Goal: Feedback & Contribution: Contribute content

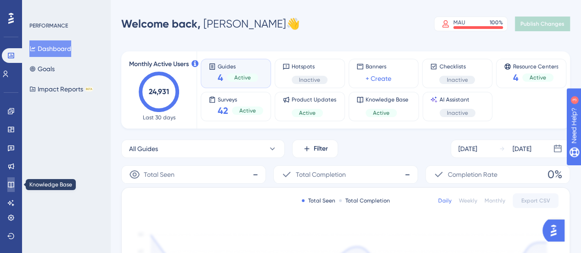
click at [10, 186] on icon at bounding box center [10, 184] width 7 height 7
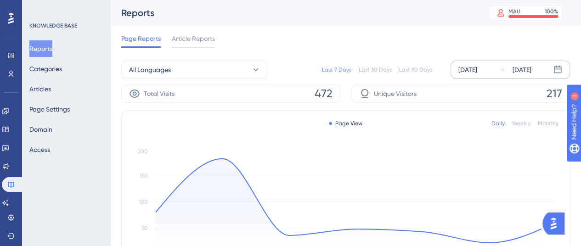
click at [471, 68] on div "[DATE]" at bounding box center [467, 69] width 19 height 11
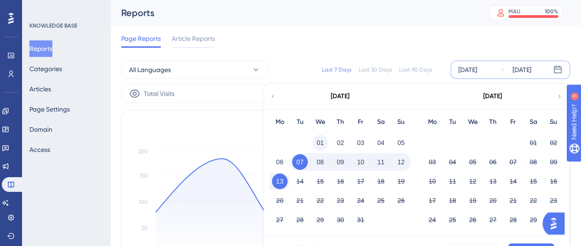
click at [316, 143] on button "01" at bounding box center [320, 143] width 16 height 16
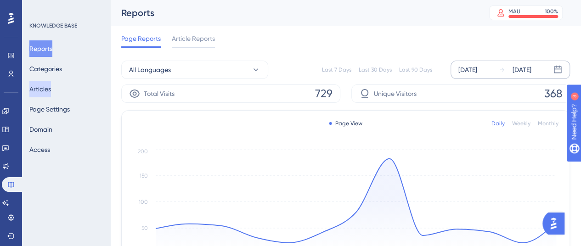
click at [51, 89] on button "Articles" at bounding box center [40, 89] width 22 height 17
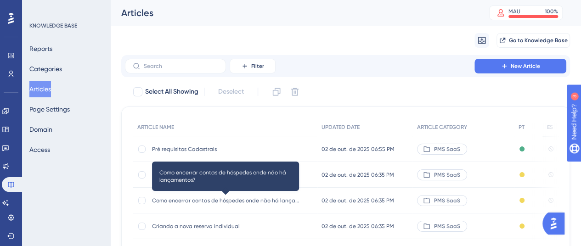
click at [239, 200] on span "Como encerrar contas de hóspedes onde não há lançamentos?" at bounding box center [225, 200] width 147 height 7
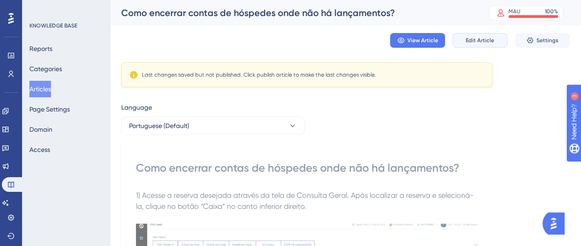
click at [467, 43] on span "Edit Article" at bounding box center [480, 40] width 28 height 7
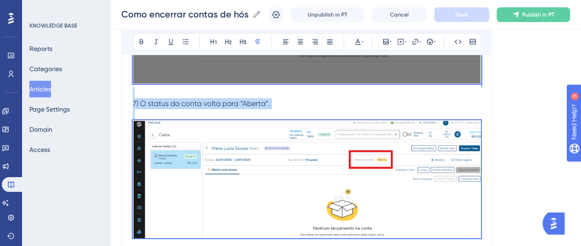
scroll to position [1611, 0]
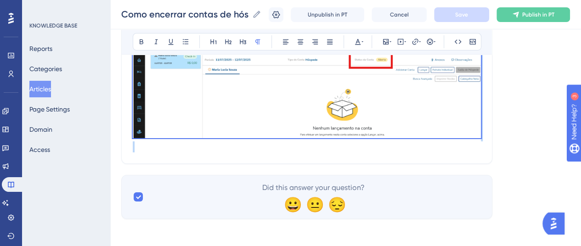
drag, startPoint x: 133, startPoint y: 153, endPoint x: 325, endPoint y: 172, distance: 192.5
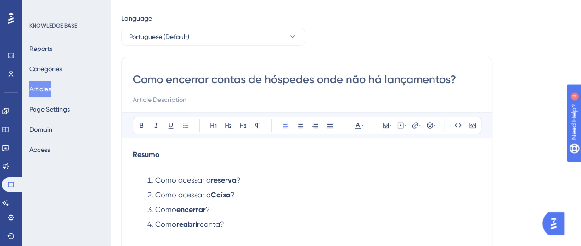
scroll to position [71, 0]
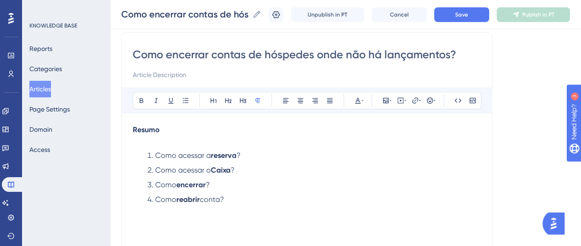
click at [143, 139] on p at bounding box center [307, 141] width 348 height 11
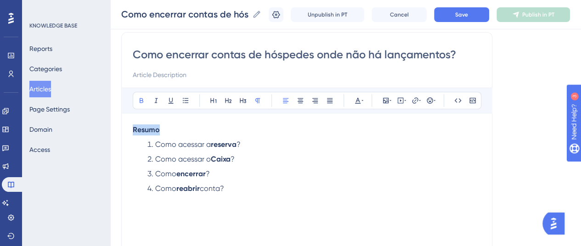
drag, startPoint x: 160, startPoint y: 131, endPoint x: 170, endPoint y: 107, distance: 26.1
click at [128, 132] on div "Como encerrar contas de hóspedes onde não há lançamentos? Bold Italic Underline…" at bounding box center [306, 185] width 371 height 306
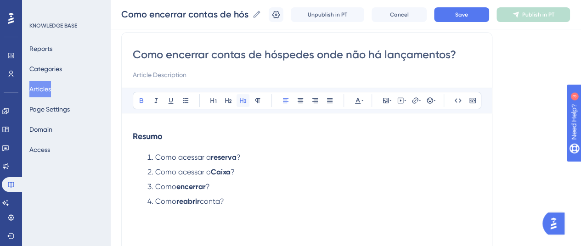
click at [245, 97] on div "Bold Italic Underline Bullet Point Heading 1 Heading 2 Heading 3 Normal Align L…" at bounding box center [307, 101] width 370 height 26
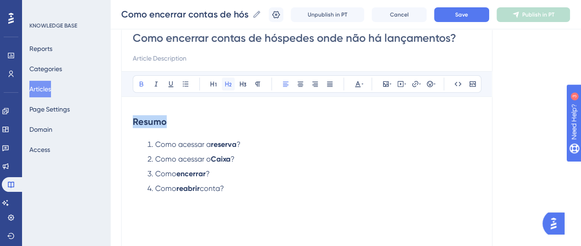
click at [226, 90] on div "Bold Italic Underline Bullet Point Heading 1 Heading 2 Heading 3 Normal Align L…" at bounding box center [307, 83] width 349 height 17
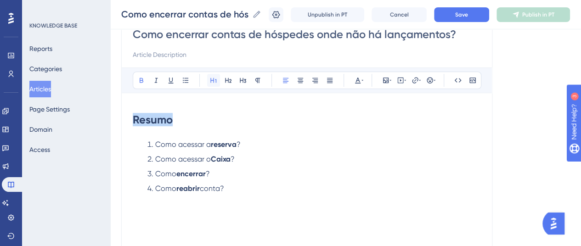
click at [213, 83] on icon at bounding box center [213, 80] width 7 height 7
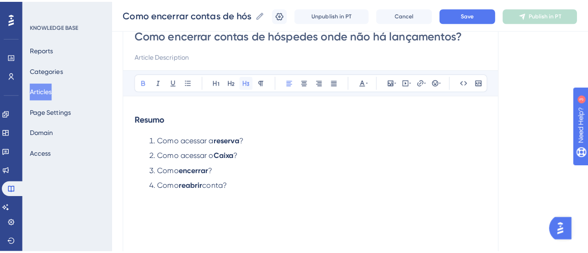
scroll to position [84, 0]
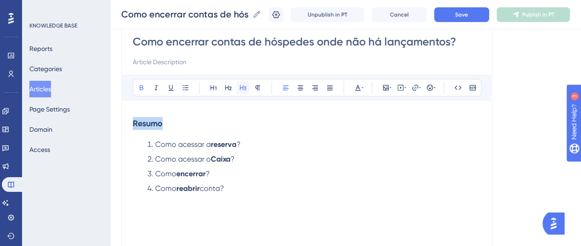
click at [243, 79] on div "Bold Italic Underline Bullet Point Heading 1 Heading 2 Heading 3 Normal Align L…" at bounding box center [307, 87] width 349 height 17
click at [186, 132] on h3 "Resumo" at bounding box center [307, 124] width 348 height 24
click at [138, 130] on h3 "Resumo" at bounding box center [307, 124] width 348 height 24
click at [169, 128] on h3 "Resumo" at bounding box center [307, 124] width 348 height 24
click at [161, 135] on div "Resumo Como acessar a reserva ? Como acessar o Caixa ? Como encerrar ? Como rea…" at bounding box center [307, 213] width 348 height 202
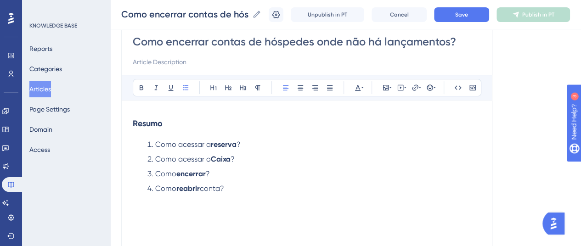
click at [150, 136] on div "Resumo Como acessar a reserva ? Como acessar o Caixa ? Como encerrar ? Como rea…" at bounding box center [307, 213] width 348 height 202
click at [136, 134] on h3 "Resumo" at bounding box center [307, 124] width 348 height 24
click at [134, 119] on strong "Resumo" at bounding box center [148, 124] width 30 height 10
click at [497, 136] on div "Language Portuguese (Default) Como encerrar contas de hóspedes onde não há lanç…" at bounding box center [345, 177] width 449 height 405
click at [133, 121] on strong "Resumo" at bounding box center [148, 124] width 30 height 10
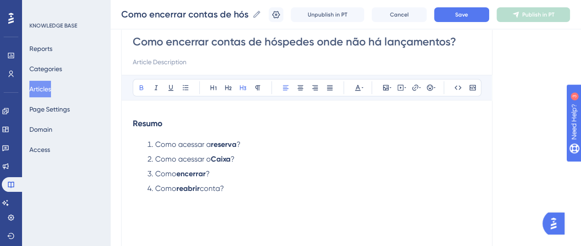
click at [143, 132] on h3 "Resumo" at bounding box center [307, 124] width 348 height 24
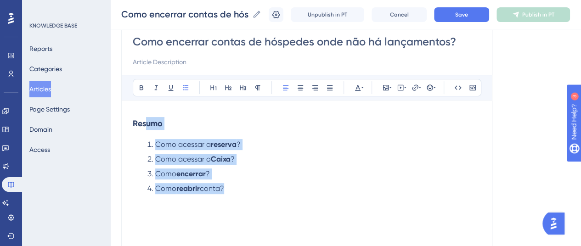
drag, startPoint x: 236, startPoint y: 188, endPoint x: 138, endPoint y: 120, distance: 119.1
click at [138, 120] on div "Resumo Como acessar a reserva ? Como acessar o Caixa ? Como encerrar ? Como rea…" at bounding box center [307, 213] width 348 height 202
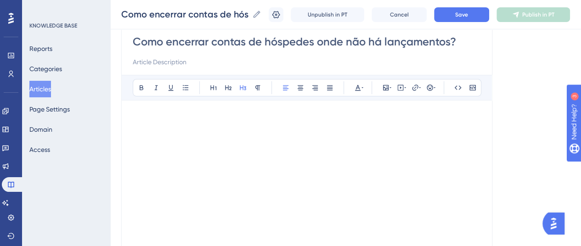
click at [187, 128] on h3 at bounding box center [307, 124] width 348 height 24
click at [164, 115] on h3 at bounding box center [307, 124] width 348 height 24
click at [198, 136] on div at bounding box center [307, 213] width 348 height 202
click at [202, 148] on div at bounding box center [307, 213] width 348 height 202
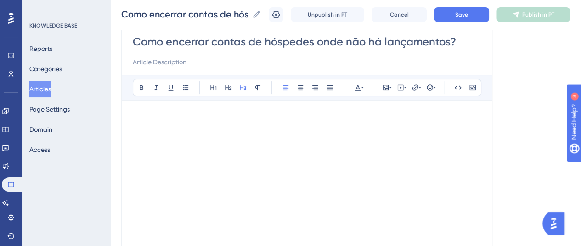
click at [232, 127] on h3 at bounding box center [307, 124] width 348 height 24
click at [138, 122] on strong at bounding box center [136, 124] width 6 height 10
click at [199, 136] on div "Resumo" at bounding box center [307, 213] width 348 height 202
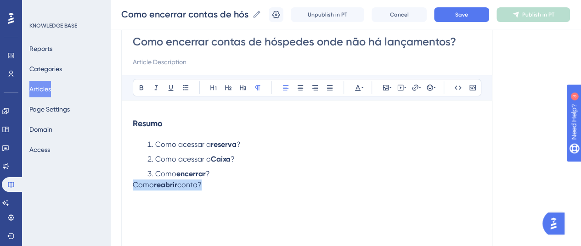
drag, startPoint x: 217, startPoint y: 191, endPoint x: 118, endPoint y: 186, distance: 99.8
click at [118, 186] on div "Performance Users Engagement Widgets Feedback Product Updates Knowledge Base AI…" at bounding box center [345, 155] width 471 height 479
click at [204, 191] on div "Resumo Como acessar a reserva ? Como acessar o Caixa ? Como encerrar ? Como rea…" at bounding box center [307, 213] width 348 height 202
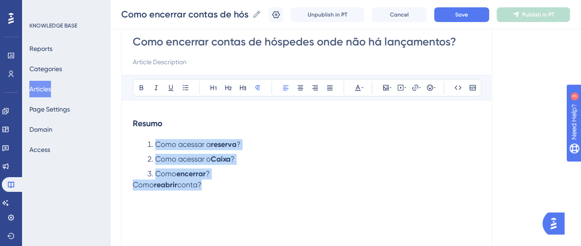
drag, startPoint x: 205, startPoint y: 182, endPoint x: 144, endPoint y: 146, distance: 70.9
click at [144, 146] on div "Resumo Como acessar a reserva ? Como acessar o Caixa ? Como encerrar ? Como rea…" at bounding box center [307, 213] width 348 height 202
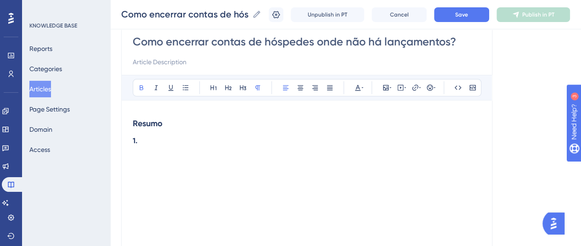
drag, startPoint x: 151, startPoint y: 144, endPoint x: 138, endPoint y: 120, distance: 27.1
click at [138, 120] on div "Resumo 1." at bounding box center [307, 213] width 348 height 202
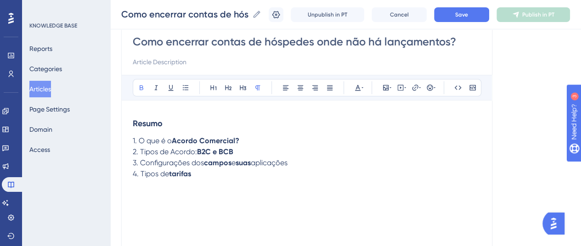
click at [47, 83] on button "Articles" at bounding box center [40, 89] width 22 height 17
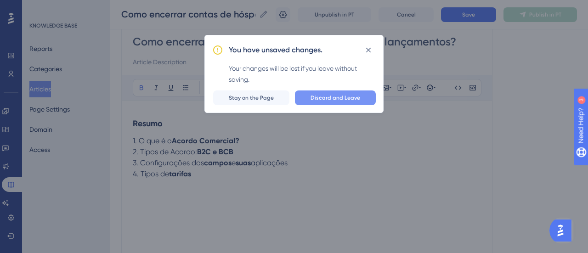
click at [310, 95] on button "Discard and Leave" at bounding box center [335, 97] width 81 height 15
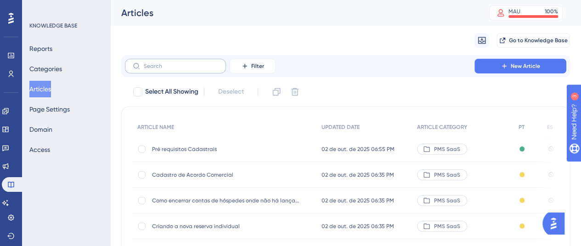
click at [169, 71] on label at bounding box center [175, 66] width 101 height 15
click at [169, 69] on input "text" at bounding box center [181, 66] width 74 height 6
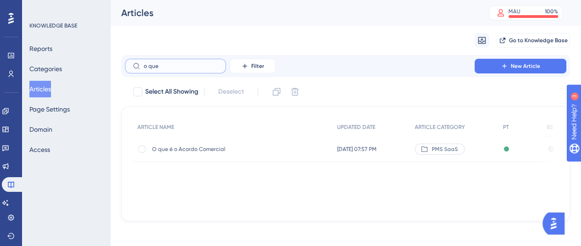
type input "o que"
click at [212, 147] on span "O que é o Acordo Comercial" at bounding box center [225, 149] width 147 height 7
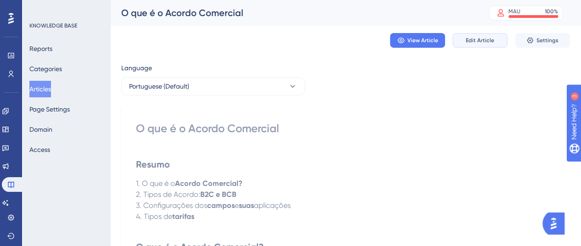
click at [490, 45] on button "Edit Article" at bounding box center [479, 40] width 55 height 15
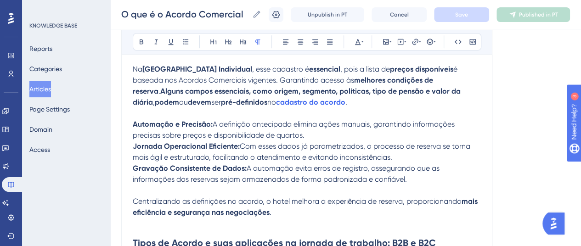
scroll to position [102, 0]
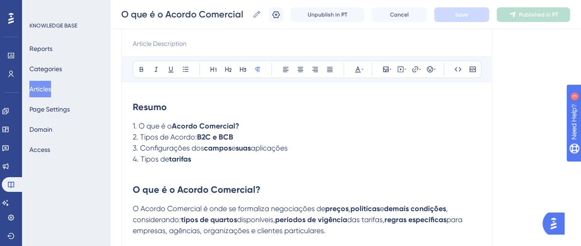
click at [152, 109] on strong "Resumo" at bounding box center [150, 107] width 34 height 11
click at [160, 129] on span "1. O que é o" at bounding box center [152, 126] width 39 height 9
click at [47, 90] on button "Articles" at bounding box center [40, 89] width 22 height 17
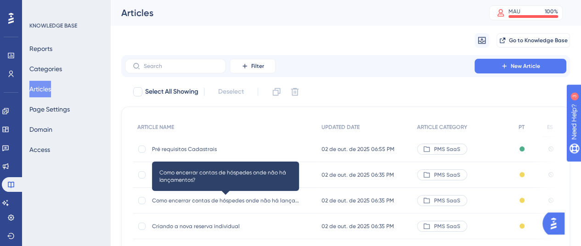
click at [187, 200] on span "Como encerrar contas de hóspedes onde não há lançamentos?" at bounding box center [225, 200] width 147 height 7
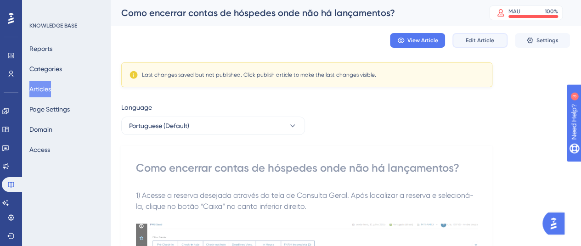
click at [469, 39] on span "Edit Article" at bounding box center [480, 40] width 28 height 7
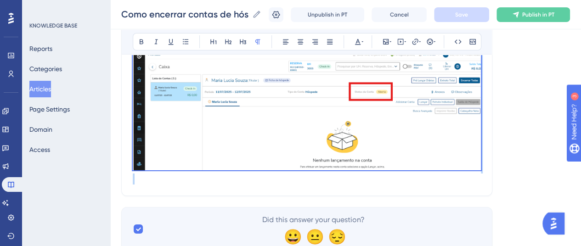
scroll to position [1611, 0]
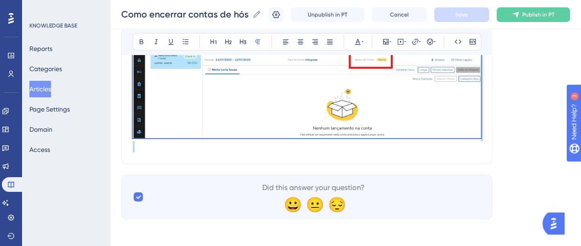
drag, startPoint x: 133, startPoint y: 203, endPoint x: 233, endPoint y: 182, distance: 102.6
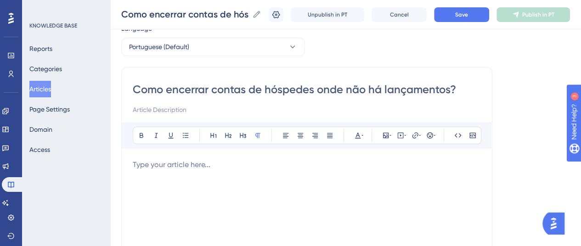
scroll to position [0, 0]
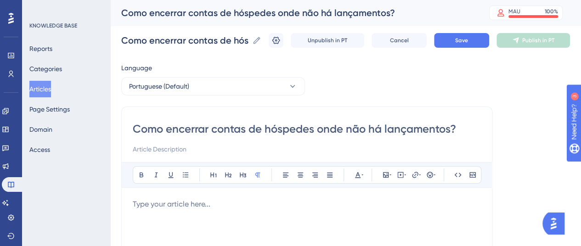
click at [205, 206] on p at bounding box center [307, 204] width 348 height 11
drag, startPoint x: 160, startPoint y: 210, endPoint x: 153, endPoint y: 202, distance: 11.1
click at [229, 174] on icon at bounding box center [228, 174] width 7 height 7
click at [188, 216] on h2 "Resumo" at bounding box center [307, 213] width 348 height 28
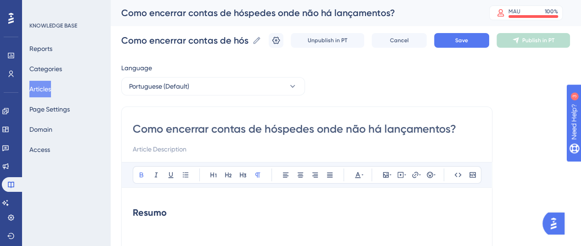
scroll to position [46, 0]
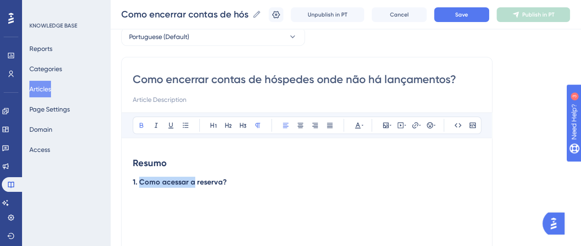
drag, startPoint x: 194, startPoint y: 182, endPoint x: 139, endPoint y: 184, distance: 54.7
click at [139, 184] on strong "1. Como acessar a reserva?" at bounding box center [180, 182] width 94 height 9
click at [141, 125] on icon at bounding box center [142, 125] width 4 height 5
click at [238, 187] on p "1. Como acessar a reserva?" at bounding box center [307, 182] width 348 height 11
click at [200, 181] on strong "reserva?" at bounding box center [208, 182] width 30 height 9
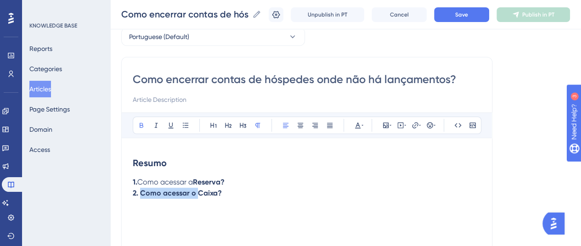
drag, startPoint x: 196, startPoint y: 193, endPoint x: 151, endPoint y: 175, distance: 48.7
click at [141, 189] on strong "2. Como acessar o Caixa?" at bounding box center [177, 193] width 89 height 9
click at [140, 127] on icon at bounding box center [142, 125] width 4 height 5
click at [230, 192] on p "2. Como acessar o Caixa?" at bounding box center [307, 193] width 348 height 11
drag, startPoint x: 217, startPoint y: 192, endPoint x: 223, endPoint y: 190, distance: 6.6
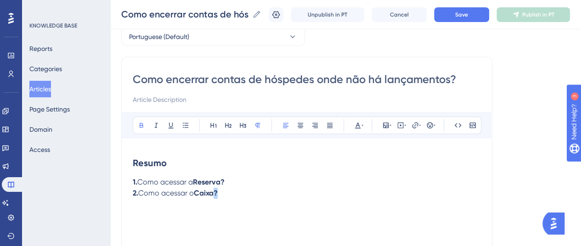
click at [223, 190] on p "2. Como acessar o Caixa?" at bounding box center [307, 193] width 348 height 11
click at [142, 124] on icon at bounding box center [142, 125] width 4 height 5
drag, startPoint x: 227, startPoint y: 180, endPoint x: 174, endPoint y: 152, distance: 60.4
click at [223, 180] on p "1. Como acessar a Reserva?" at bounding box center [307, 182] width 348 height 11
click at [139, 122] on icon at bounding box center [141, 125] width 7 height 7
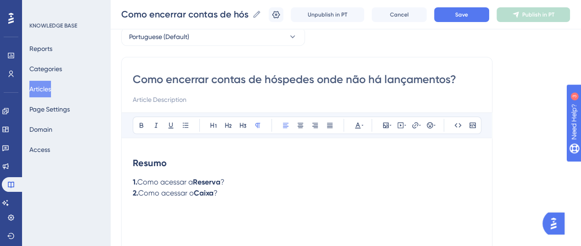
click at [230, 198] on p "2. Como acessar o Caixa ?" at bounding box center [307, 193] width 348 height 11
click at [172, 207] on span "3. Como encerrar?" at bounding box center [164, 204] width 62 height 9
click at [137, 125] on button at bounding box center [141, 125] width 13 height 13
drag, startPoint x: 138, startPoint y: 192, endPoint x: 132, endPoint y: 192, distance: 5.5
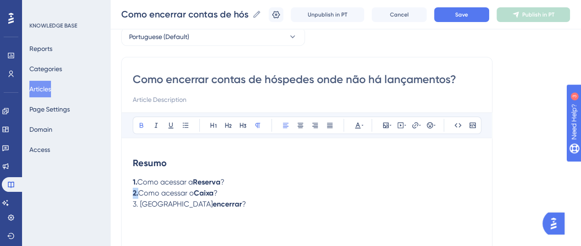
click at [133, 192] on strong "2." at bounding box center [136, 193] width 6 height 9
click at [141, 126] on icon at bounding box center [141, 125] width 7 height 7
drag, startPoint x: 137, startPoint y: 182, endPoint x: 131, endPoint y: 182, distance: 6.4
click at [131, 182] on div "Como encerrar contas de hóspedes onde não há lançamentos? Bold Italic Underline…" at bounding box center [306, 210] width 371 height 306
click at [142, 125] on icon at bounding box center [142, 125] width 4 height 5
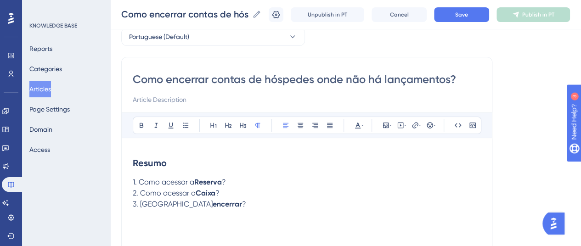
click at [202, 208] on p "3. Como encerrar ?" at bounding box center [307, 204] width 348 height 11
click at [173, 219] on span "4. Como reabrir a conta?" at bounding box center [175, 215] width 85 height 9
click at [140, 124] on icon at bounding box center [141, 125] width 7 height 7
click at [248, 222] on div "Resumo 1. Como acessar a Reserva ? 2. Como acessar o Caixa ? 3. Como encerrar ?…" at bounding box center [307, 250] width 348 height 202
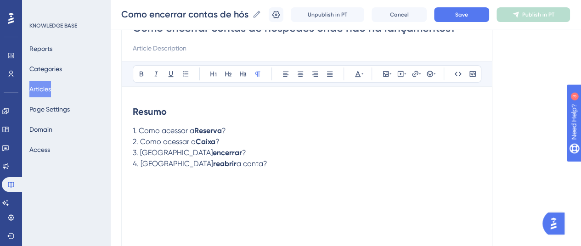
scroll to position [138, 0]
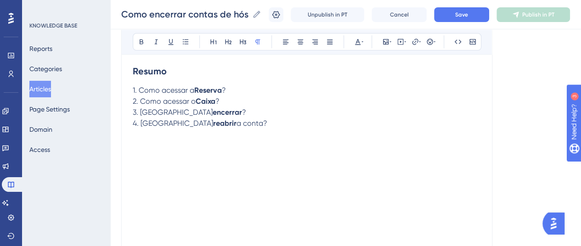
click at [145, 141] on p at bounding box center [307, 145] width 348 height 11
drag, startPoint x: 222, startPoint y: 141, endPoint x: 130, endPoint y: 149, distance: 91.7
click at [130, 149] on div "Como encerrar contas de hóspedes onde não há lançamentos? Bold Italic Underline…" at bounding box center [306, 118] width 371 height 306
click at [231, 41] on icon at bounding box center [228, 41] width 7 height 7
click at [250, 147] on h2 "Como acessar a reserva?" at bounding box center [307, 154] width 348 height 28
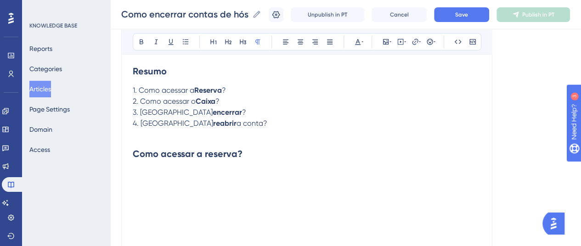
click at [189, 179] on p at bounding box center [307, 184] width 348 height 11
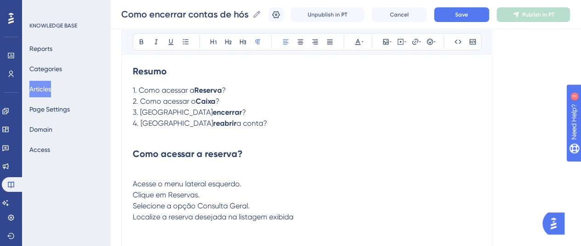
click at [141, 171] on p at bounding box center [307, 173] width 348 height 11
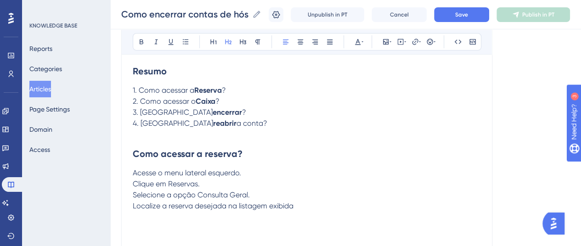
click at [132, 173] on div "Como encerrar contas de hóspedes onde não há lançamentos? Bold Italic Underline…" at bounding box center [306, 118] width 371 height 306
click at [133, 171] on span "Acesse o menu lateral esquerdo. Clique em Reservas. Selecione a opção Consulta …" at bounding box center [213, 190] width 161 height 42
click at [184, 41] on icon at bounding box center [185, 41] width 7 height 7
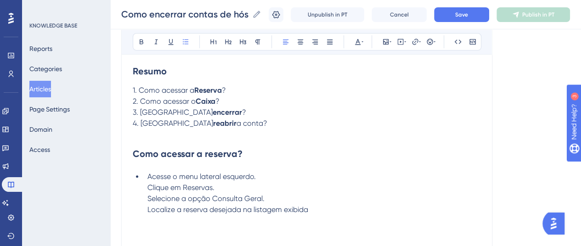
click at [148, 188] on span "Acesse o menu lateral esquerdo. Clique em Reservas. Selecione a opção Consulta …" at bounding box center [227, 193] width 161 height 42
click at [183, 44] on icon at bounding box center [186, 41] width 6 height 5
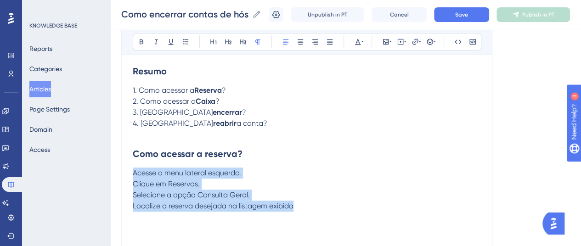
drag, startPoint x: 297, startPoint y: 206, endPoint x: 130, endPoint y: 171, distance: 170.8
click at [130, 171] on div "Como encerrar contas de hóspedes onde não há lançamentos? Bold Italic Underline…" at bounding box center [306, 118] width 371 height 306
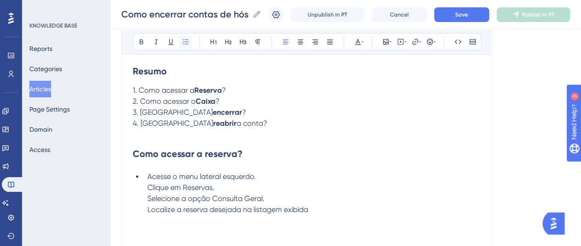
click at [183, 45] on icon at bounding box center [185, 41] width 7 height 7
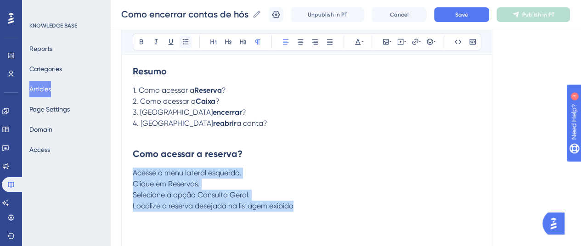
click at [191, 40] on button at bounding box center [185, 41] width 13 height 13
click at [163, 195] on span "Acesse o menu lateral esquerdo. Clique em Reservas. Selecione a opção Consulta …" at bounding box center [213, 190] width 161 height 42
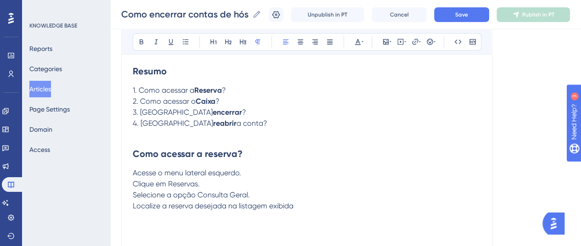
click at [135, 172] on span "Acesse o menu lateral esquerdo. Clique em Reservas. Selecione a opção Consulta …" at bounding box center [213, 190] width 161 height 42
click at [187, 41] on icon at bounding box center [185, 41] width 7 height 7
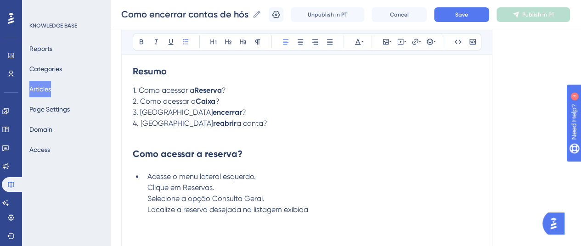
click at [148, 185] on span "Acesse o menu lateral esquerdo. Clique em Reservas. Selecione a opção Consulta …" at bounding box center [227, 193] width 161 height 42
click at [184, 43] on icon at bounding box center [186, 41] width 6 height 5
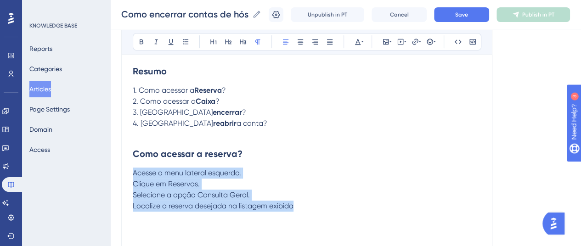
drag, startPoint x: 299, startPoint y: 203, endPoint x: 127, endPoint y: 175, distance: 175.0
click at [127, 175] on div "Como encerrar contas de hóspedes onde não há lançamentos? Bold Italic Underline…" at bounding box center [306, 118] width 371 height 306
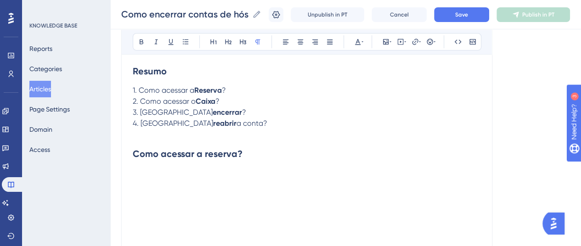
click at [128, 167] on div "Como encerrar contas de hóspedes onde não há lançamentos? Bold Italic Underline…" at bounding box center [306, 118] width 371 height 306
click at [141, 175] on p at bounding box center [307, 173] width 348 height 11
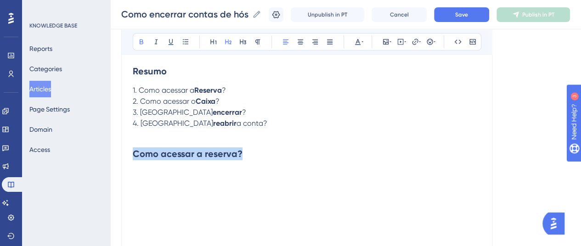
drag, startPoint x: 246, startPoint y: 150, endPoint x: 114, endPoint y: 154, distance: 131.9
click at [114, 154] on div "Performance Users Engagement Widgets Feedback Product Updates Knowledge Base AI…" at bounding box center [345, 101] width 471 height 479
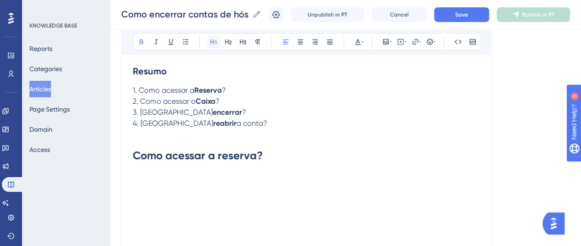
click at [215, 42] on icon at bounding box center [213, 42] width 6 height 5
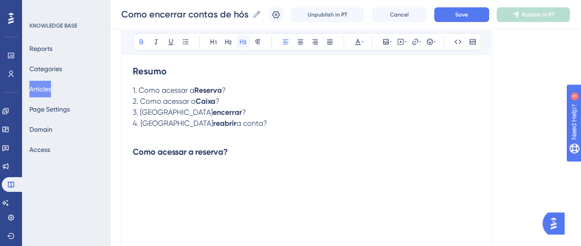
click at [243, 38] on icon at bounding box center [242, 41] width 7 height 7
click at [258, 41] on icon at bounding box center [257, 42] width 5 height 5
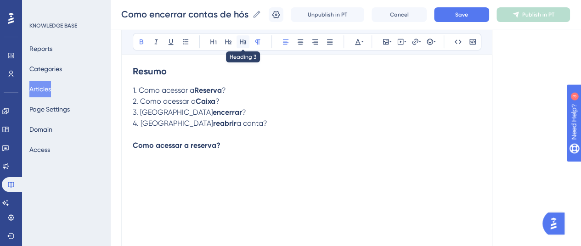
click at [242, 42] on icon at bounding box center [243, 42] width 6 height 5
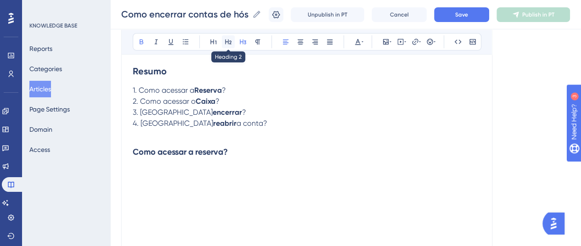
click at [228, 42] on icon at bounding box center [228, 41] width 7 height 7
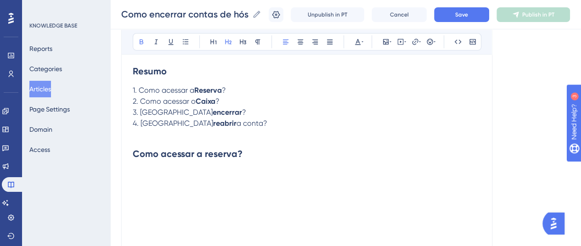
click at [247, 162] on h2 "Como acessar a reserva?" at bounding box center [307, 154] width 348 height 28
click at [189, 38] on button at bounding box center [185, 41] width 13 height 13
click at [143, 175] on ul at bounding box center [307, 176] width 348 height 11
click at [147, 178] on span "Acesse o" at bounding box center [162, 176] width 30 height 9
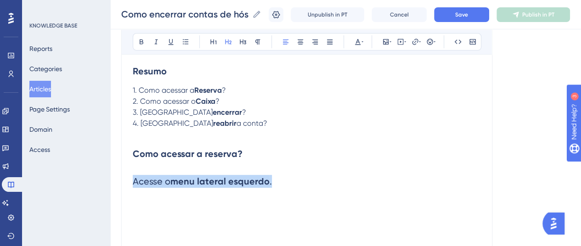
drag, startPoint x: 270, startPoint y: 179, endPoint x: 109, endPoint y: 181, distance: 160.3
click at [110, 181] on div "Performance Users Engagement Widgets Feedback Product Updates Knowledge Base AI…" at bounding box center [345, 101] width 471 height 479
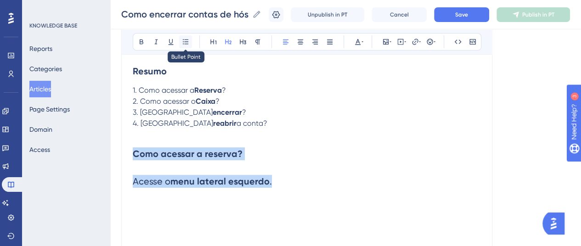
click at [182, 40] on icon at bounding box center [185, 41] width 7 height 7
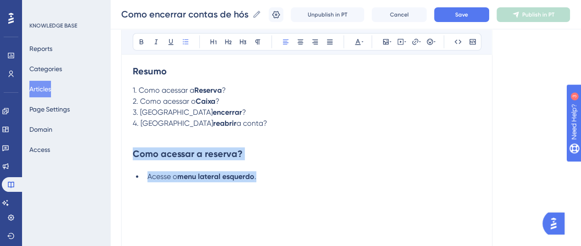
click at [305, 171] on li "Acesse o menu lateral esquerdo ." at bounding box center [312, 176] width 337 height 11
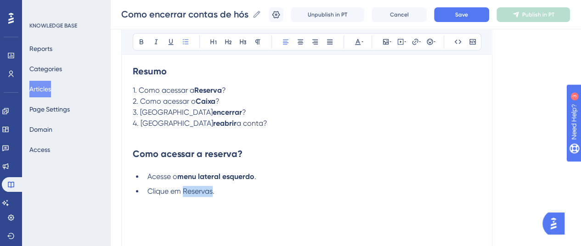
drag, startPoint x: 211, startPoint y: 190, endPoint x: 184, endPoint y: 189, distance: 27.6
click at [184, 189] on span "Clique em Reservas." at bounding box center [180, 191] width 67 height 9
click at [143, 41] on icon at bounding box center [141, 41] width 7 height 7
click at [221, 190] on li "Clique em Reservas ." at bounding box center [312, 191] width 337 height 11
drag, startPoint x: 212, startPoint y: 206, endPoint x: 263, endPoint y: 209, distance: 51.1
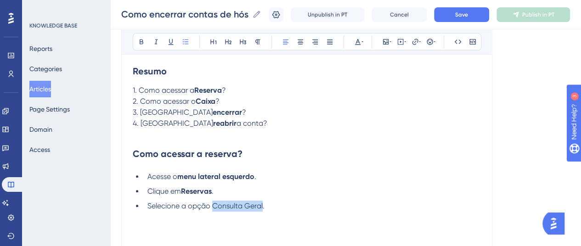
click at [263, 209] on span "Selecione a opção Consulta Geral." at bounding box center [205, 206] width 117 height 9
click at [140, 43] on icon at bounding box center [142, 42] width 4 height 5
click at [268, 205] on li "Selecione a opção Consulta Geral ." at bounding box center [312, 206] width 337 height 11
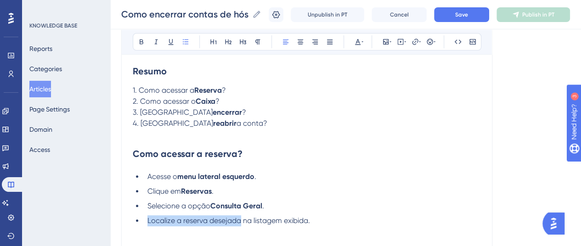
drag, startPoint x: 241, startPoint y: 220, endPoint x: 146, endPoint y: 219, distance: 94.6
click at [146, 219] on li "Localize a reserva desejada na listagem exibida." at bounding box center [312, 220] width 337 height 11
click at [143, 43] on icon at bounding box center [141, 41] width 7 height 7
click at [317, 222] on li "Localize a reserva desejada na listagem exibida." at bounding box center [312, 220] width 337 height 11
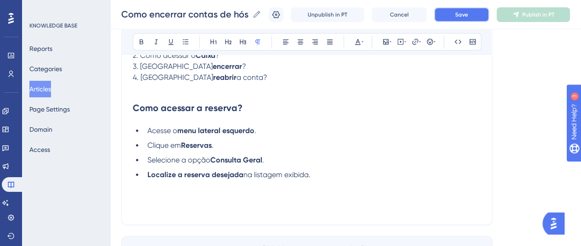
click at [458, 12] on button "Save" at bounding box center [461, 14] width 55 height 15
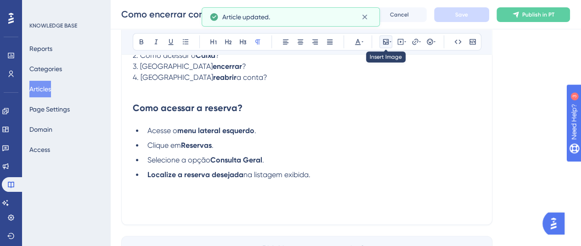
click at [390, 43] on icon at bounding box center [391, 41] width 2 height 7
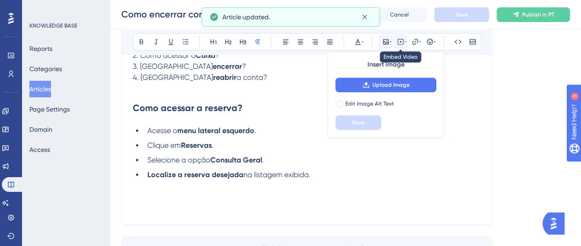
click at [401, 44] on icon at bounding box center [400, 41] width 7 height 7
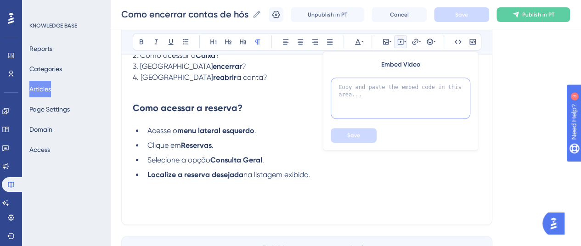
click at [427, 106] on textarea at bounding box center [401, 98] width 140 height 41
paste textarea "[URL][DOMAIN_NAME]"
type textarea "[URL][DOMAIN_NAME]"
click at [356, 135] on span "Save" at bounding box center [353, 135] width 13 height 7
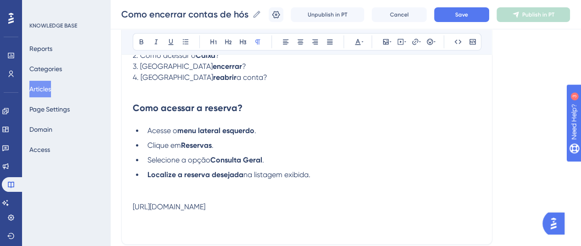
scroll to position [230, 0]
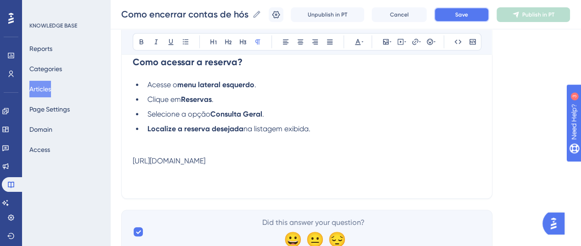
click at [468, 12] on span "Save" at bounding box center [461, 14] width 13 height 7
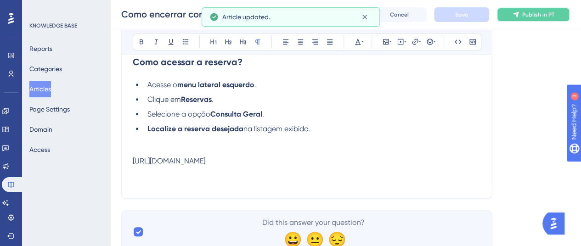
click at [528, 11] on button "Publish in PT" at bounding box center [533, 14] width 73 height 15
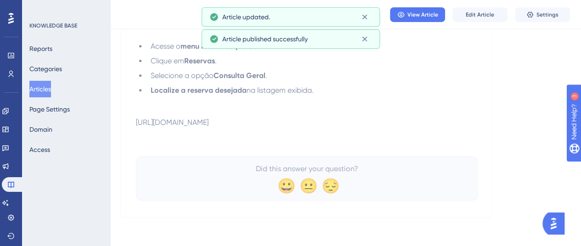
scroll to position [220, 0]
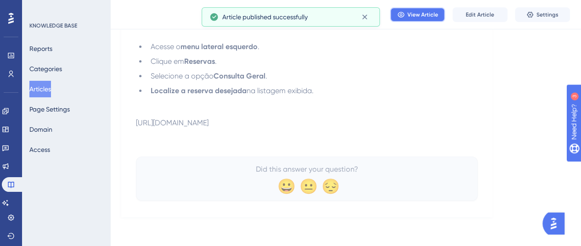
click at [401, 16] on icon at bounding box center [400, 14] width 7 height 7
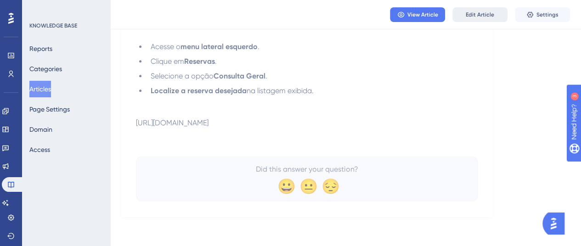
click at [489, 16] on span "Edit Article" at bounding box center [480, 14] width 28 height 7
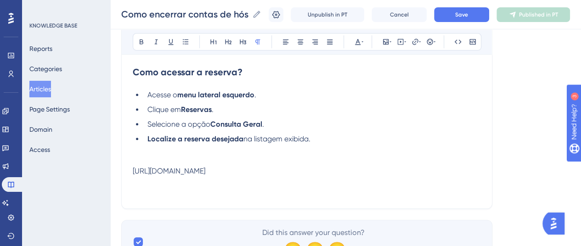
drag, startPoint x: 453, startPoint y: 168, endPoint x: 363, endPoint y: 175, distance: 90.3
click at [363, 175] on div "Resumo 1. Como acessar a Reserva ? 2. Como acessar o Caixa ? 3. Como encerrar ?…" at bounding box center [307, 87] width 348 height 222
click at [438, 170] on div "[URL][DOMAIN_NAME]" at bounding box center [307, 171] width 348 height 9
click at [431, 169] on div "[URL][DOMAIN_NAME]" at bounding box center [307, 171] width 348 height 9
click at [325, 17] on span "Unpublish in PT" at bounding box center [328, 14] width 40 height 7
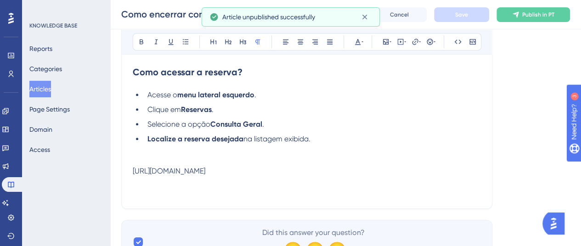
scroll to position [174, 0]
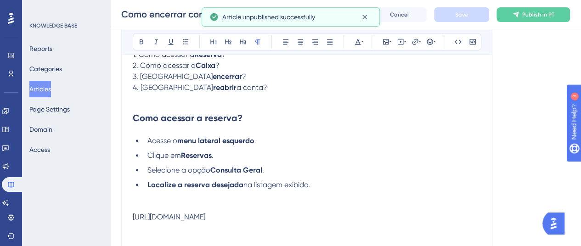
click at [304, 216] on div "[URL][DOMAIN_NAME]" at bounding box center [307, 217] width 348 height 9
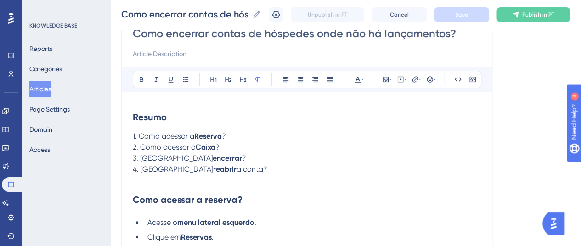
click at [203, 173] on p "4. Como reabrir a conta?" at bounding box center [307, 169] width 348 height 11
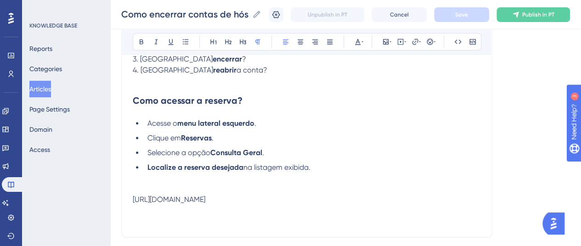
scroll to position [265, 0]
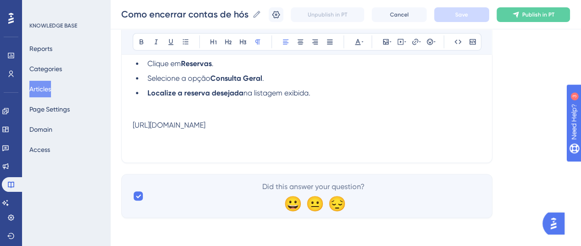
click at [406, 121] on div "[URL][DOMAIN_NAME]" at bounding box center [307, 125] width 348 height 9
drag, startPoint x: 409, startPoint y: 133, endPoint x: 251, endPoint y: 130, distance: 157.6
click at [280, 132] on div "Resumo 1. Como acessar a Reserva ? 2. Como acessar o Caixa ? 3. Como encerrar ?…" at bounding box center [307, 41] width 348 height 222
click at [251, 130] on p at bounding box center [307, 135] width 348 height 11
click at [249, 123] on div "[URL][DOMAIN_NAME]" at bounding box center [307, 125] width 348 height 9
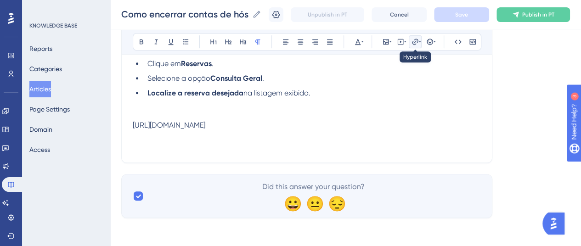
click at [413, 42] on icon at bounding box center [415, 41] width 7 height 7
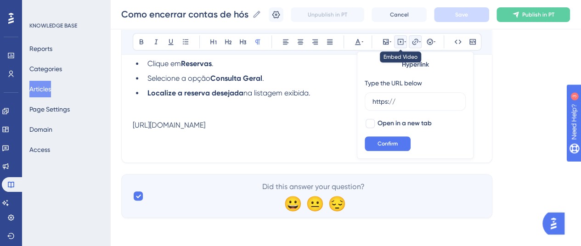
click at [401, 46] on button at bounding box center [400, 41] width 13 height 13
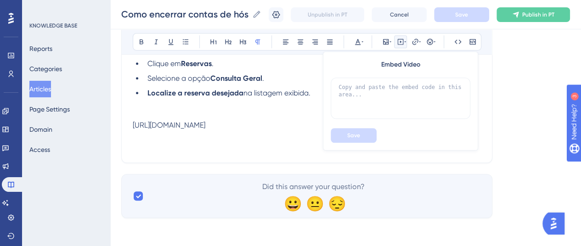
click at [242, 121] on div "[URL][DOMAIN_NAME]" at bounding box center [307, 125] width 348 height 9
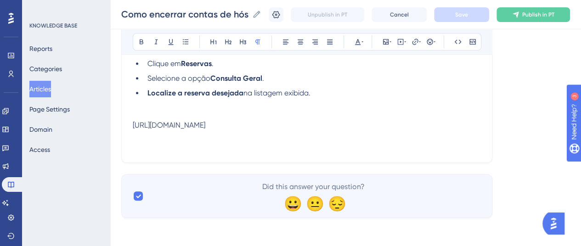
click at [239, 130] on p at bounding box center [307, 135] width 348 height 11
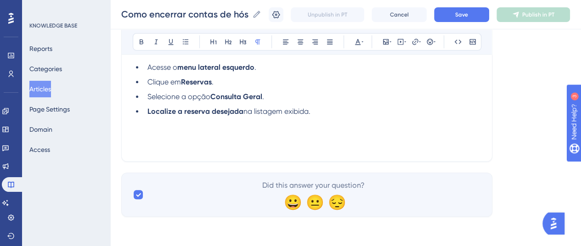
scroll to position [246, 0]
click at [388, 44] on icon at bounding box center [386, 42] width 6 height 6
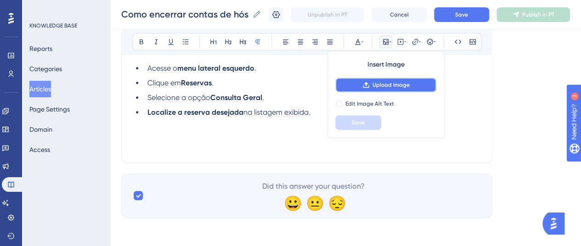
click at [383, 89] on button "Upload Image" at bounding box center [385, 85] width 101 height 15
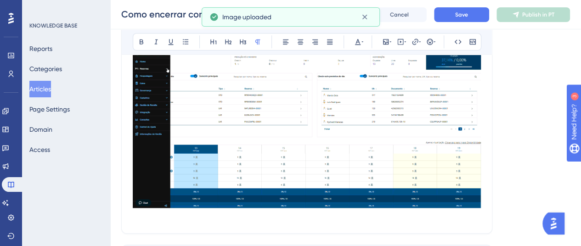
scroll to position [338, 0]
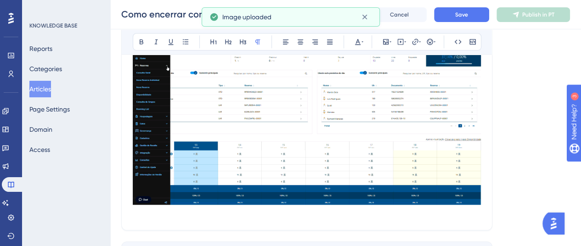
click at [383, 174] on img at bounding box center [307, 121] width 348 height 168
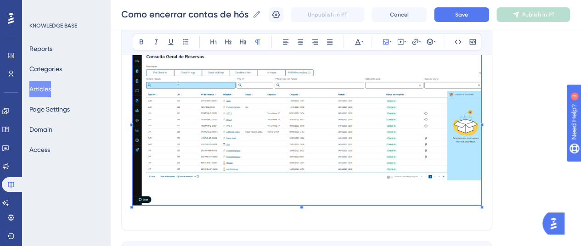
click at [467, 215] on p at bounding box center [307, 213] width 348 height 11
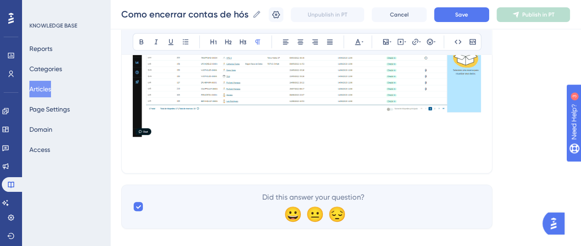
scroll to position [417, 0]
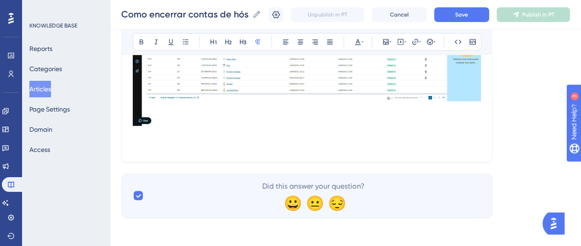
click at [139, 140] on p at bounding box center [307, 145] width 348 height 11
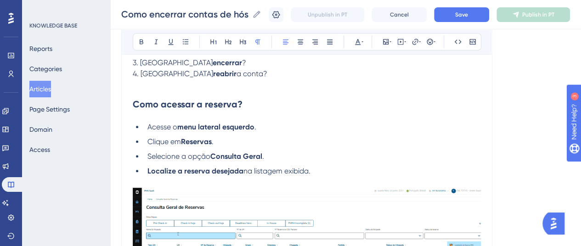
click at [202, 105] on strong "Como acessar a reserva?" at bounding box center [188, 104] width 110 height 11
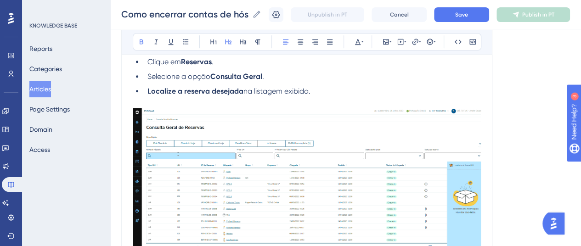
scroll to position [371, 0]
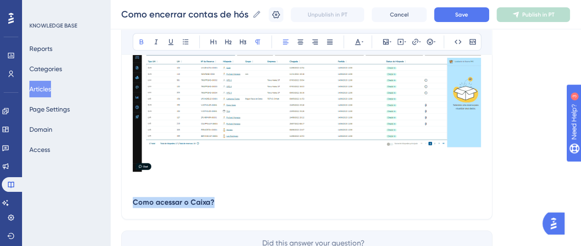
drag, startPoint x: 221, startPoint y: 200, endPoint x: 133, endPoint y: 204, distance: 88.3
click at [133, 204] on p "Como acessar o Caixa?" at bounding box center [307, 202] width 348 height 11
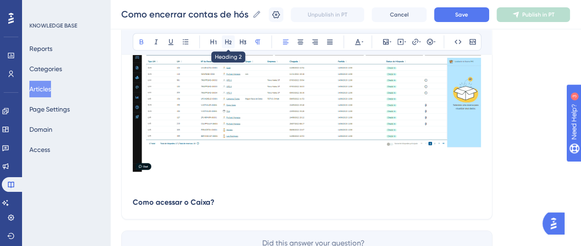
click at [232, 39] on icon at bounding box center [228, 41] width 7 height 7
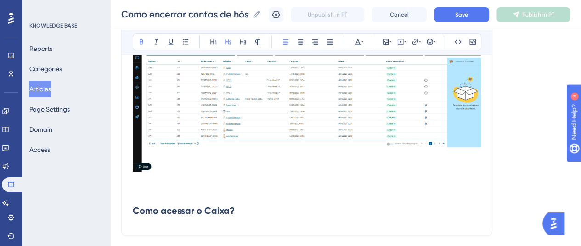
click at [251, 205] on h2 "Como acessar o Caixa?" at bounding box center [307, 211] width 348 height 28
click at [186, 45] on icon at bounding box center [185, 41] width 7 height 7
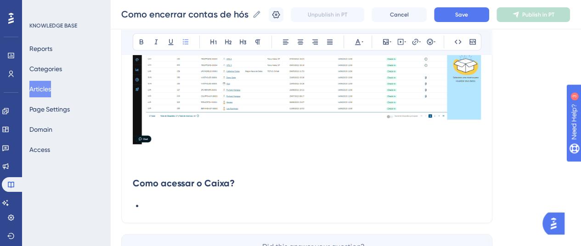
scroll to position [417, 0]
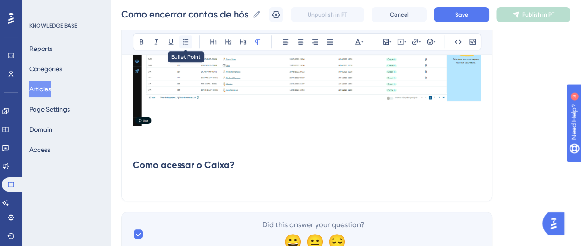
click at [187, 45] on button at bounding box center [185, 41] width 13 height 13
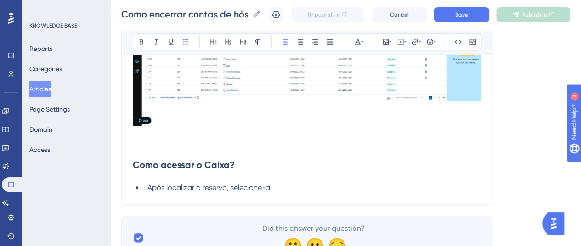
click at [216, 187] on span "Após localizar a reserva, selecione-a." at bounding box center [209, 187] width 124 height 9
click at [139, 45] on icon at bounding box center [141, 41] width 7 height 7
click at [278, 186] on li "Após localizar a reserva , selecione-a." at bounding box center [312, 187] width 337 height 11
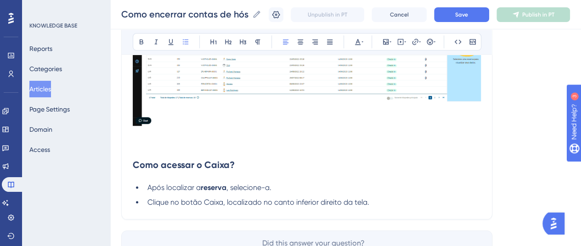
click at [219, 203] on span "Clique no botão Caixa, localizado no canto inferior direito da tela." at bounding box center [258, 202] width 222 height 9
click at [142, 39] on icon at bounding box center [141, 41] width 7 height 7
drag, startPoint x: 274, startPoint y: 202, endPoint x: 340, endPoint y: 198, distance: 66.7
click at [340, 198] on span ", localizado no canto inferior direito da tela." at bounding box center [295, 202] width 146 height 9
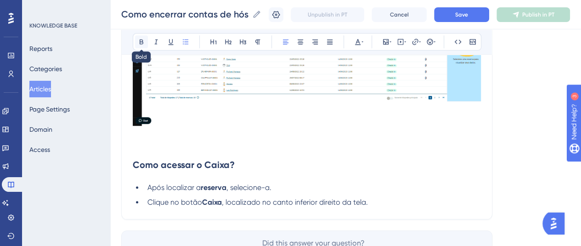
click at [142, 41] on icon at bounding box center [142, 42] width 4 height 5
click at [383, 202] on li "Clique no botão Caixa , localizado no canto inferior direito da tela." at bounding box center [312, 202] width 337 height 11
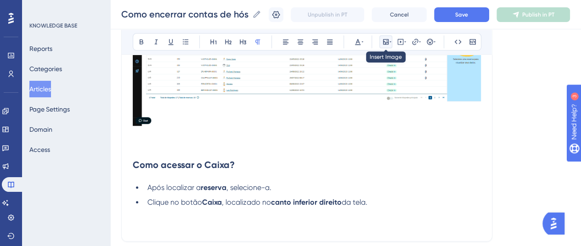
click at [385, 40] on icon at bounding box center [385, 41] width 7 height 7
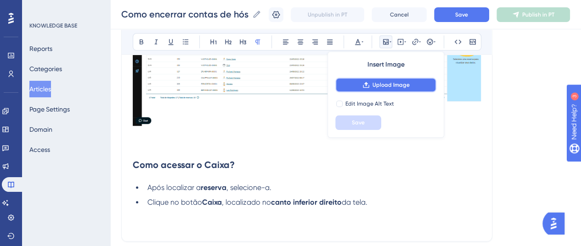
click at [359, 80] on button "Upload Image" at bounding box center [385, 85] width 101 height 15
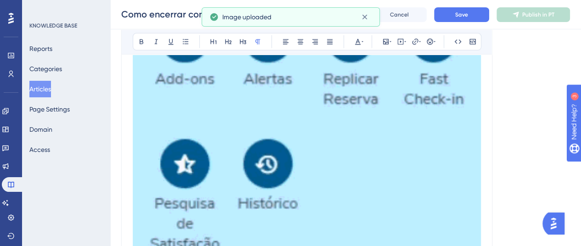
scroll to position [1400, 0]
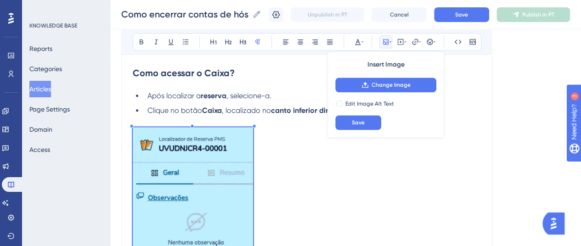
scroll to position [482, 0]
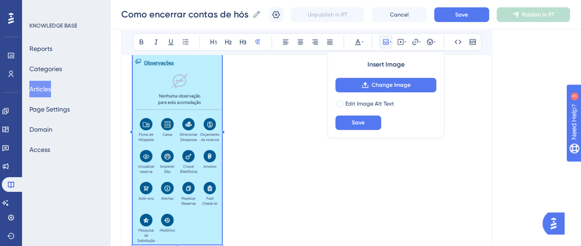
scroll to position [663, 0]
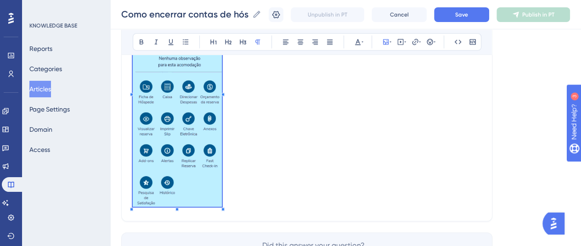
click at [233, 200] on p at bounding box center [307, 91] width 348 height 237
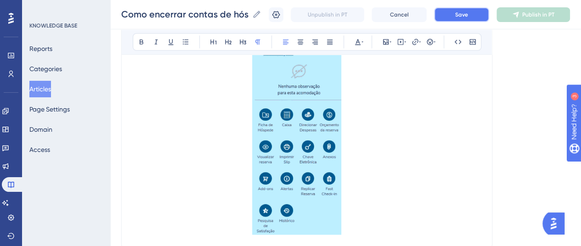
click at [462, 17] on span "Save" at bounding box center [461, 14] width 13 height 7
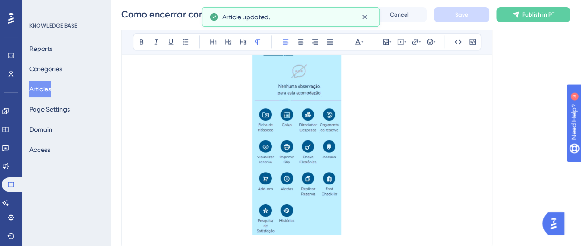
click at [365, 227] on p at bounding box center [307, 119] width 348 height 237
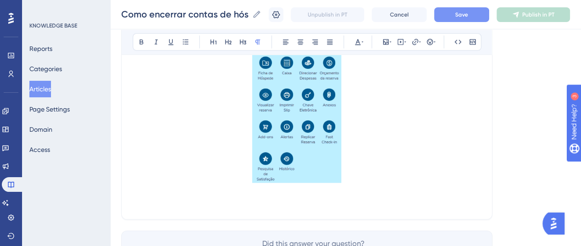
scroll to position [731, 0]
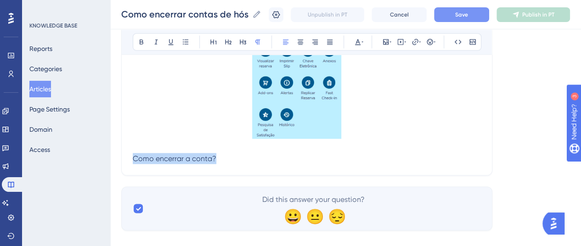
drag, startPoint x: 186, startPoint y: 157, endPoint x: 125, endPoint y: 150, distance: 60.6
drag, startPoint x: 136, startPoint y: 41, endPoint x: 206, endPoint y: 54, distance: 71.1
click at [136, 40] on button at bounding box center [141, 41] width 13 height 13
click at [220, 42] on div "Bold Italic Underline Bullet Point Heading 1 Heading 2 Heading 3 Normal Align L…" at bounding box center [307, 41] width 349 height 17
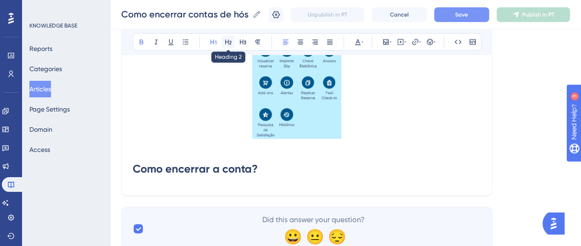
click at [227, 41] on icon at bounding box center [228, 41] width 7 height 7
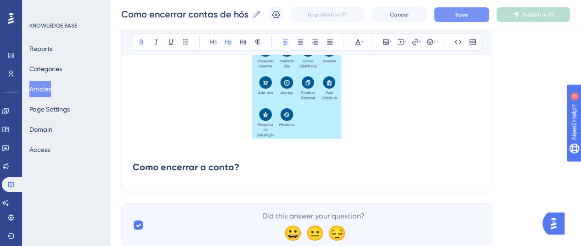
click at [255, 169] on h2 "Como encerrar a conta?" at bounding box center [307, 167] width 348 height 28
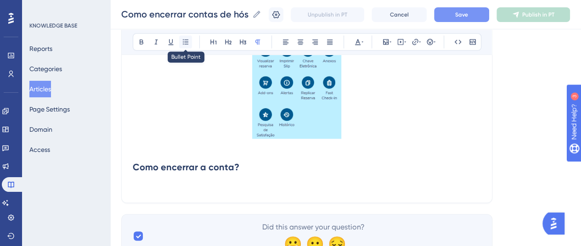
click at [188, 41] on icon at bounding box center [185, 41] width 7 height 7
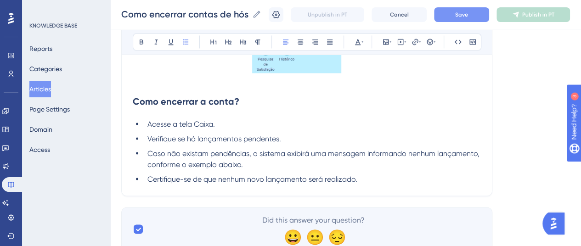
scroll to position [825, 0]
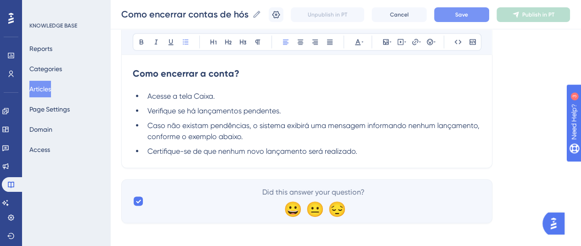
click at [203, 94] on span "Acesse a tela Caixa." at bounding box center [181, 95] width 68 height 9
click at [143, 41] on icon at bounding box center [141, 41] width 7 height 7
drag, startPoint x: 198, startPoint y: 111, endPoint x: 279, endPoint y: 109, distance: 81.8
click at [279, 109] on span "Verifique se há lançamentos pendentes." at bounding box center [214, 110] width 134 height 9
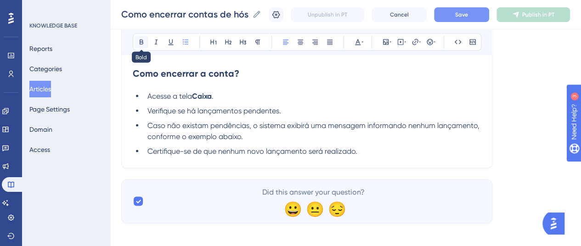
click at [142, 42] on icon at bounding box center [142, 42] width 4 height 5
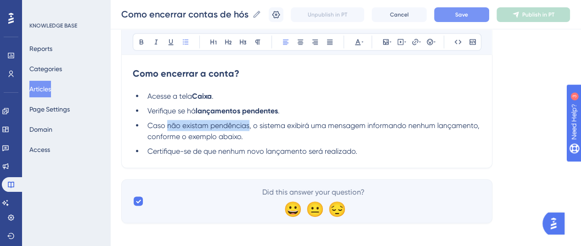
drag, startPoint x: 168, startPoint y: 125, endPoint x: 249, endPoint y: 124, distance: 81.3
click at [249, 124] on span "Caso não existam pendências, o sistema exibirá uma mensagem informando nenhum l…" at bounding box center [314, 131] width 334 height 20
click at [138, 40] on icon at bounding box center [141, 41] width 7 height 7
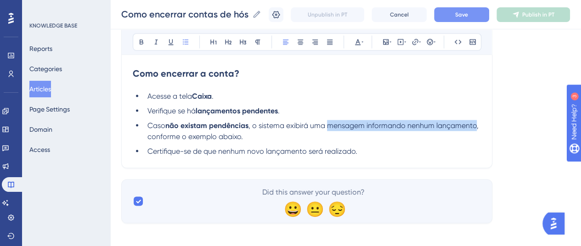
drag, startPoint x: 329, startPoint y: 122, endPoint x: 478, endPoint y: 124, distance: 148.8
click at [478, 124] on span ", o sistema exibirá uma mensagem informando nenhum lançamento, conforme o exemp…" at bounding box center [313, 131] width 333 height 20
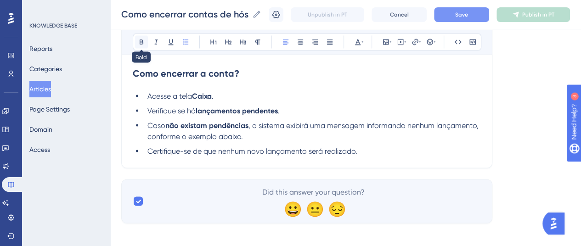
click at [140, 42] on icon at bounding box center [142, 42] width 4 height 5
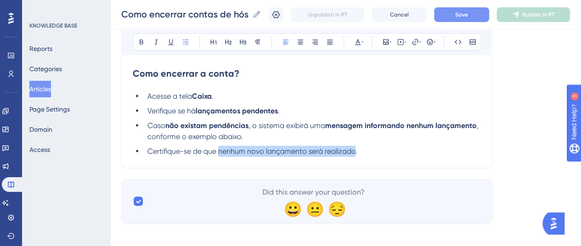
drag, startPoint x: 220, startPoint y: 150, endPoint x: 354, endPoint y: 154, distance: 134.2
click at [354, 154] on span "Certifique-se de que nenhum novo lançamento será realizado." at bounding box center [252, 151] width 210 height 9
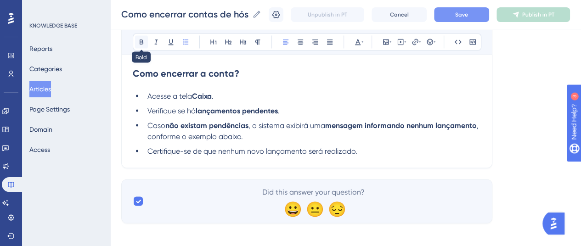
click at [141, 41] on icon at bounding box center [142, 42] width 4 height 5
click at [377, 153] on li "Certifique-se de que nenhum novo lançamento será realizado ." at bounding box center [312, 151] width 337 height 11
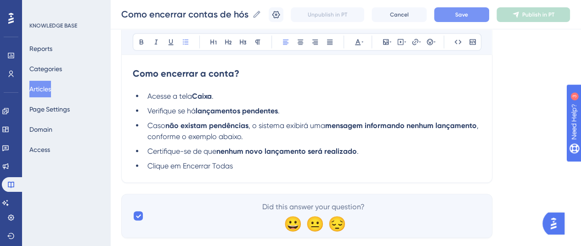
click at [253, 168] on li "Clique em Encerrar Todas" at bounding box center [312, 165] width 337 height 11
drag, startPoint x: 192, startPoint y: 163, endPoint x: 232, endPoint y: 162, distance: 40.0
click at [232, 162] on span "Clique em Encerrar Todas, para concluir o processo." at bounding box center [234, 165] width 174 height 9
click at [140, 41] on icon at bounding box center [142, 42] width 4 height 5
click at [268, 162] on span ", para concluir o processo." at bounding box center [276, 165] width 88 height 9
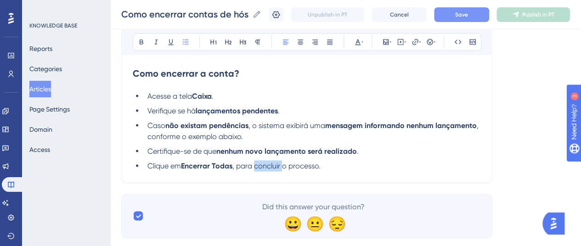
click at [268, 162] on span ", para concluir o processo." at bounding box center [276, 165] width 88 height 9
click at [140, 40] on icon at bounding box center [141, 41] width 7 height 7
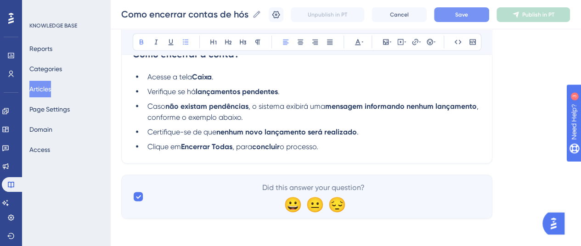
click at [341, 145] on li "Clique em Encerrar Todas , para concluir o processo." at bounding box center [312, 146] width 337 height 11
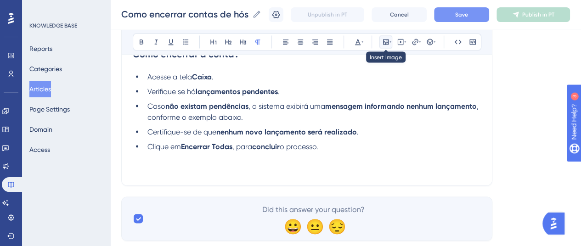
click at [386, 45] on icon at bounding box center [385, 41] width 7 height 7
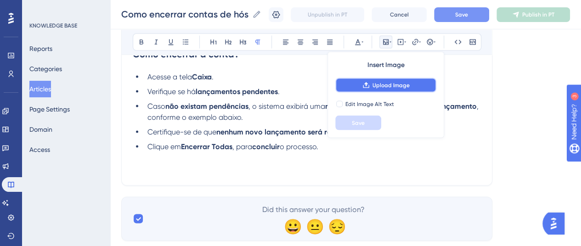
click at [377, 81] on span "Upload Image" at bounding box center [391, 84] width 37 height 7
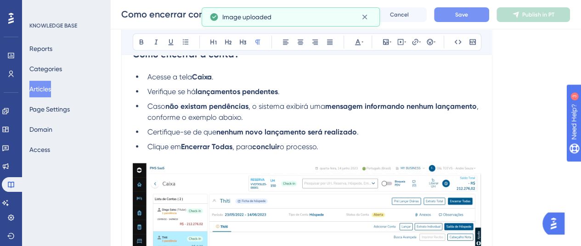
click at [463, 20] on button "Save" at bounding box center [461, 14] width 55 height 15
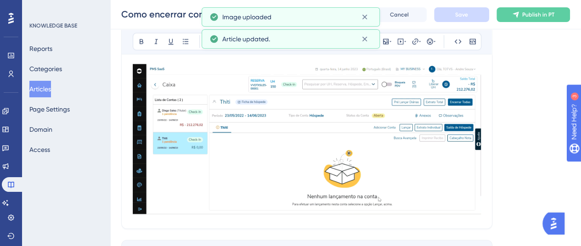
scroll to position [982, 0]
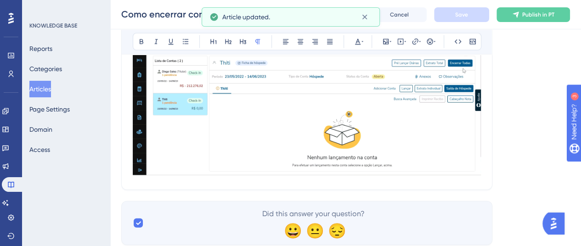
click at [475, 158] on img at bounding box center [307, 100] width 348 height 151
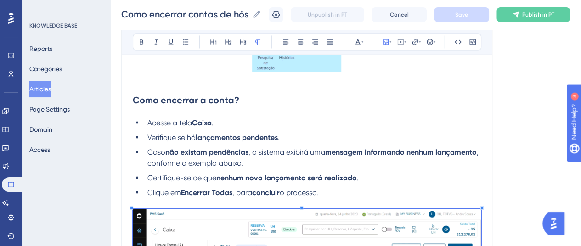
click at [375, 182] on ul "Acesse a tela Caixa . Verifique se há lançamentos pendentes . Caso não existam …" at bounding box center [307, 157] width 348 height 81
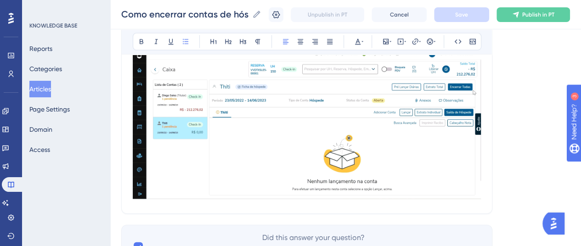
scroll to position [982, 0]
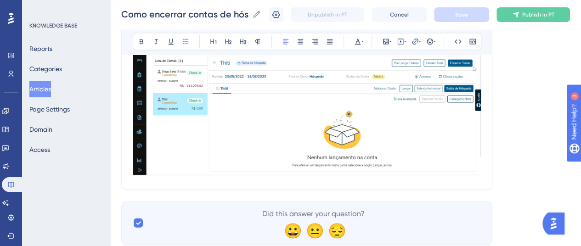
click at [463, 150] on img at bounding box center [307, 100] width 348 height 151
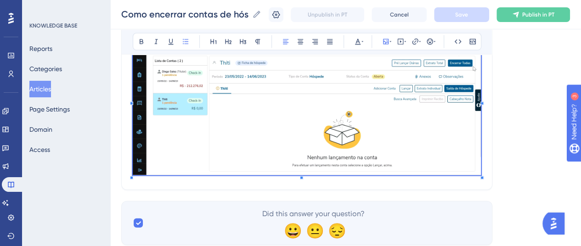
scroll to position [798, 0]
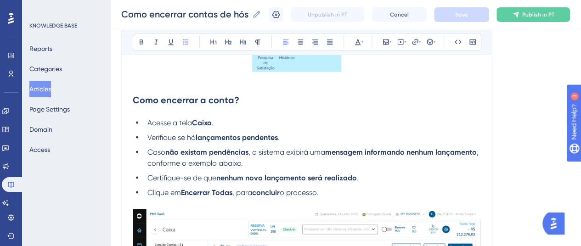
click at [372, 192] on li "Clique em Encerrar Todas , para concluir o processo." at bounding box center [312, 192] width 337 height 11
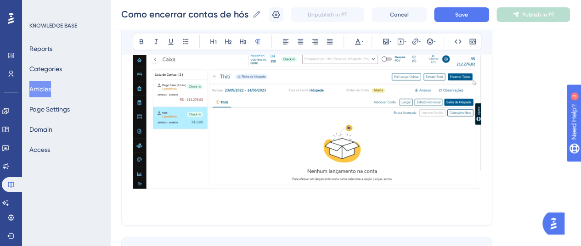
scroll to position [1019, 0]
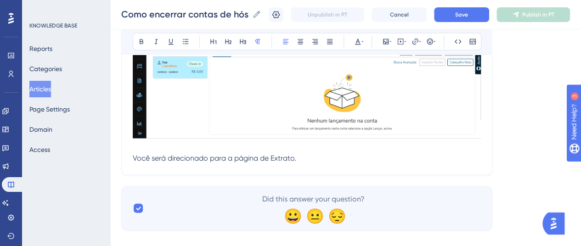
click at [282, 158] on span "Você será direcionado para a página de Extrato." at bounding box center [215, 158] width 164 height 9
click at [146, 38] on button at bounding box center [141, 41] width 13 height 13
click at [312, 162] on p "Você será direcionado para a página de Extrato ." at bounding box center [307, 158] width 348 height 11
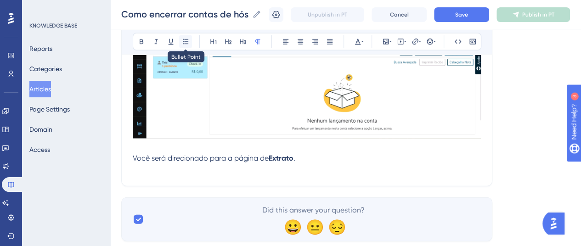
click at [186, 43] on icon at bounding box center [186, 41] width 6 height 5
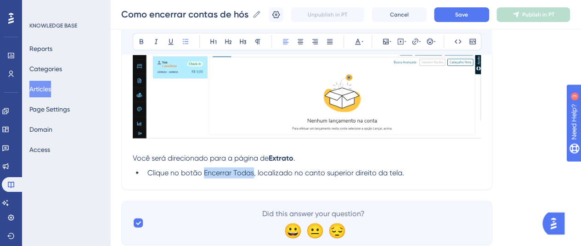
drag, startPoint x: 203, startPoint y: 172, endPoint x: 253, endPoint y: 170, distance: 49.6
click at [253, 170] on span "Clique no botão Encerrar Todas, localizado no canto superior direito da tela." at bounding box center [275, 173] width 257 height 9
click at [140, 44] on icon at bounding box center [141, 41] width 7 height 7
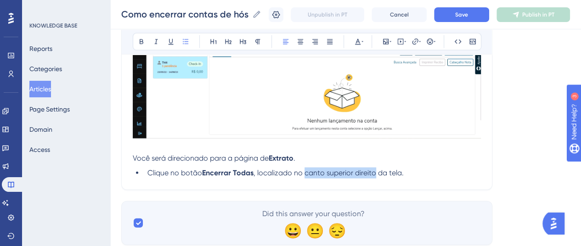
drag, startPoint x: 305, startPoint y: 173, endPoint x: 377, endPoint y: 178, distance: 71.4
click at [140, 40] on icon at bounding box center [142, 42] width 4 height 5
click at [416, 174] on li "Clique no botão Encerrar Todas , localizado no canto superior direito da tela." at bounding box center [312, 173] width 337 height 11
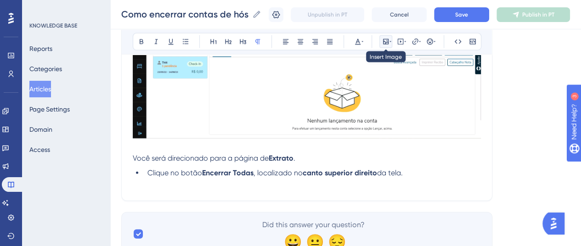
click at [390, 45] on button at bounding box center [385, 41] width 13 height 13
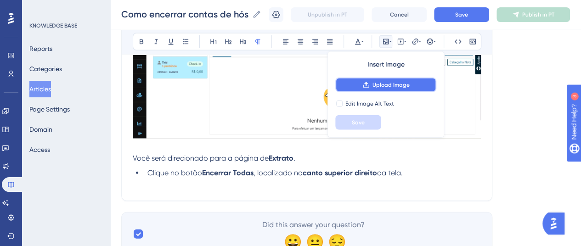
click at [373, 85] on span "Upload Image" at bounding box center [391, 84] width 37 height 7
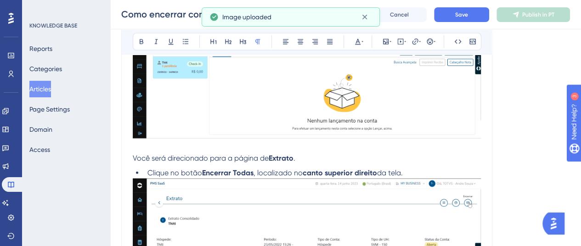
click at [427, 169] on li "Clique no botão Encerrar Todas , localizado no canto superior direito da tela." at bounding box center [312, 173] width 337 height 11
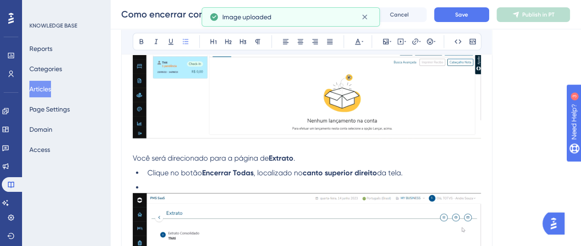
scroll to position [1065, 0]
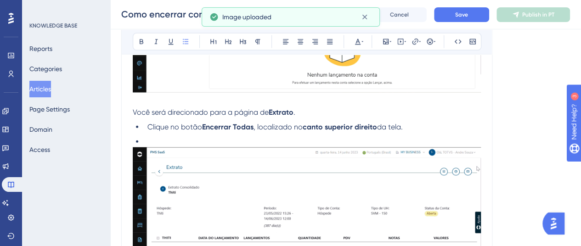
click at [478, 23] on div "Como encerrar contas de hóspedes onde não há lançamentos? Como encerrar contas …" at bounding box center [345, 14] width 471 height 29
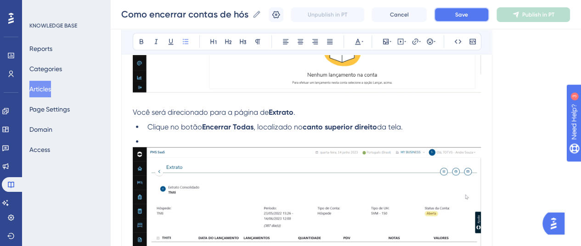
click at [476, 16] on button "Save" at bounding box center [461, 14] width 55 height 15
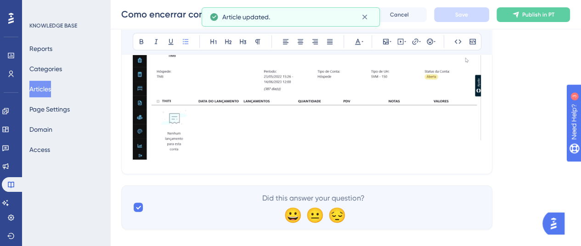
scroll to position [1213, 0]
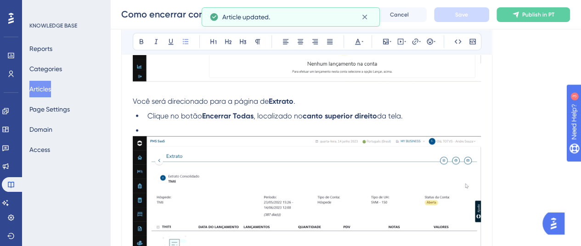
scroll to position [1075, 0]
click at [408, 113] on li "Clique no botão Encerrar Todas , localizado no canto superior direito da tela." at bounding box center [312, 117] width 337 height 11
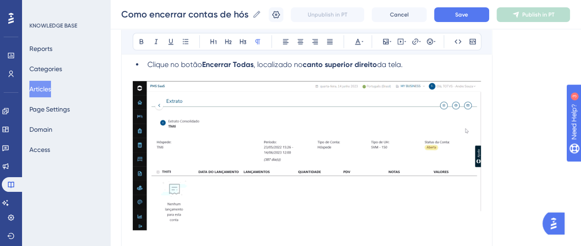
scroll to position [1219, 0]
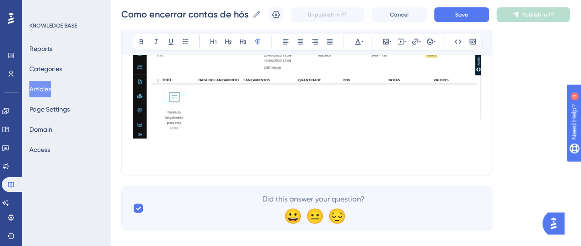
click at [141, 157] on p at bounding box center [307, 158] width 348 height 11
click at [141, 153] on p at bounding box center [307, 158] width 348 height 11
click at [138, 146] on p at bounding box center [307, 147] width 348 height 11
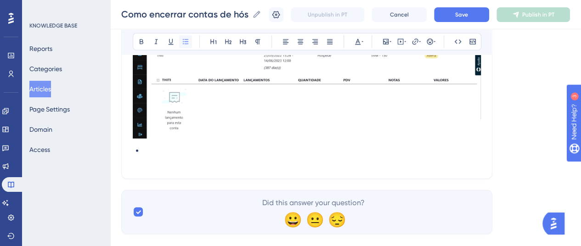
click at [186, 40] on icon at bounding box center [185, 41] width 7 height 7
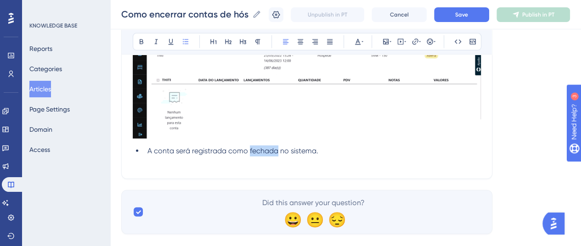
drag, startPoint x: 248, startPoint y: 149, endPoint x: 277, endPoint y: 154, distance: 28.8
click at [277, 154] on li "A conta será registrada como fechada no sistema." at bounding box center [312, 151] width 337 height 11
click at [143, 45] on button at bounding box center [141, 41] width 13 height 13
drag, startPoint x: 153, startPoint y: 151, endPoint x: 174, endPoint y: 149, distance: 20.3
click at [174, 149] on span "A conta será registrada como" at bounding box center [197, 151] width 101 height 9
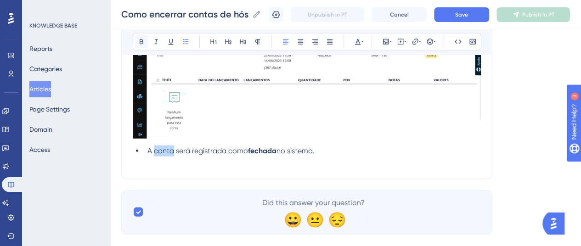
click at [142, 40] on icon at bounding box center [141, 41] width 7 height 7
click at [305, 158] on p at bounding box center [307, 162] width 348 height 11
click at [325, 148] on li "A conta será registrada como fechada no sistema." at bounding box center [312, 151] width 337 height 11
click at [263, 163] on p at bounding box center [307, 162] width 348 height 11
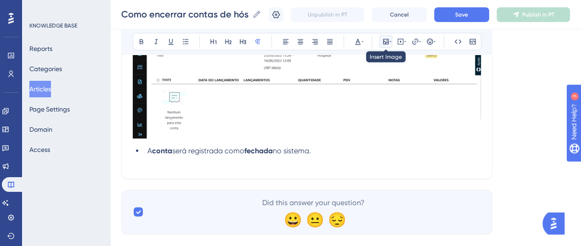
click at [389, 39] on icon at bounding box center [385, 41] width 7 height 7
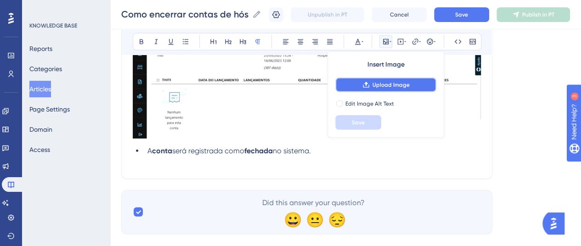
click at [374, 80] on button "Upload Image" at bounding box center [385, 85] width 101 height 15
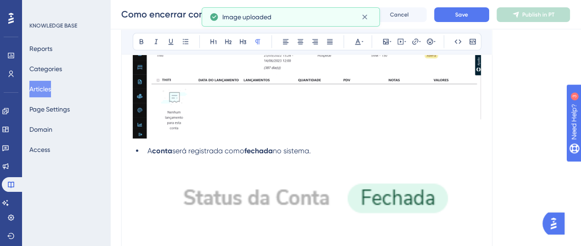
scroll to position [1310, 0]
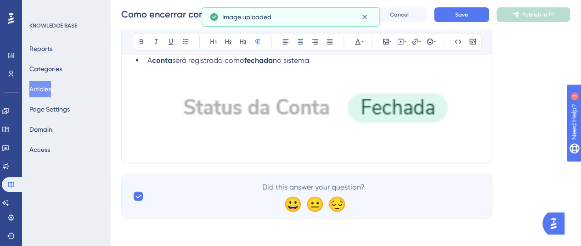
click at [267, 122] on img at bounding box center [307, 107] width 348 height 83
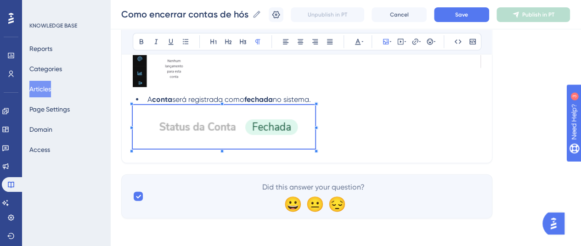
click at [316, 128] on p at bounding box center [307, 128] width 348 height 46
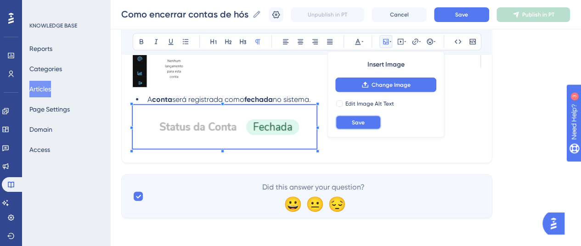
click at [345, 126] on button "Save" at bounding box center [358, 122] width 46 height 15
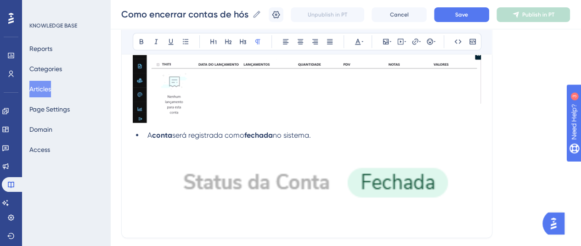
click at [330, 172] on img at bounding box center [307, 182] width 348 height 83
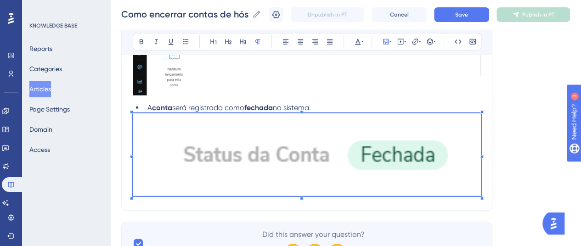
scroll to position [1218, 0]
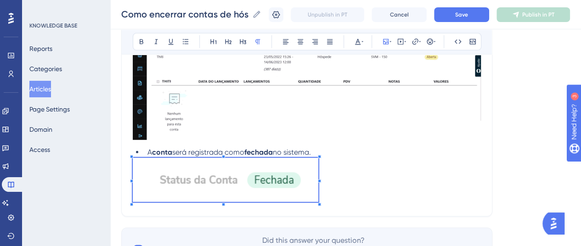
click at [338, 191] on p at bounding box center [307, 181] width 348 height 47
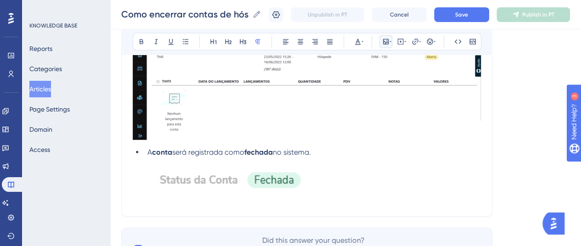
click at [388, 45] on icon at bounding box center [385, 41] width 7 height 7
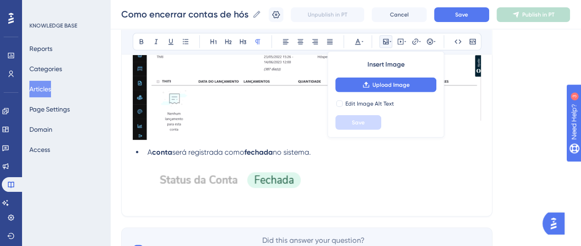
click at [388, 45] on icon at bounding box center [385, 41] width 7 height 7
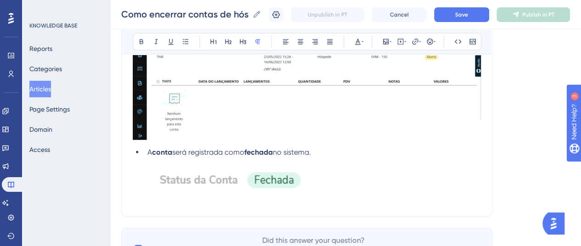
click at [345, 190] on p at bounding box center [307, 181] width 348 height 47
click at [253, 184] on img at bounding box center [226, 180] width 186 height 44
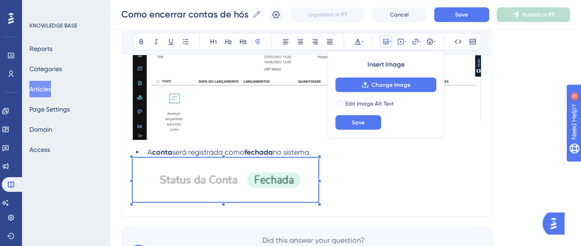
click at [253, 184] on img at bounding box center [226, 180] width 186 height 44
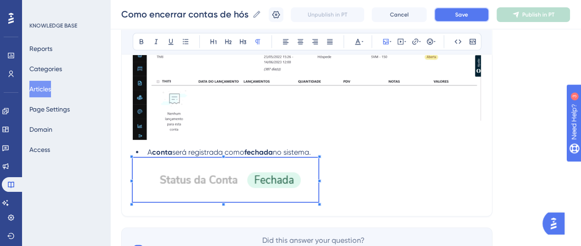
click at [467, 10] on button "Save" at bounding box center [461, 14] width 55 height 15
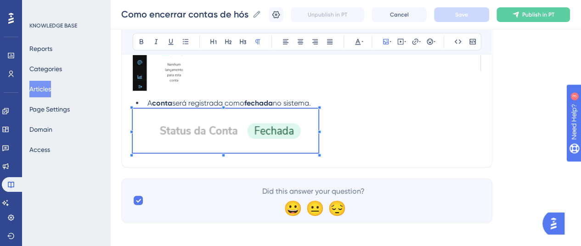
scroll to position [1271, 0]
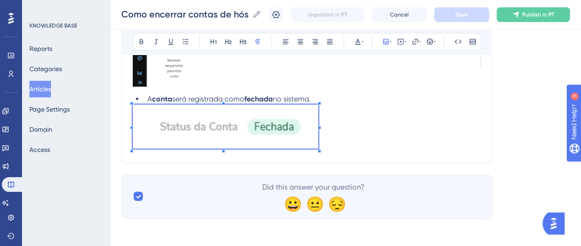
click at [330, 144] on p at bounding box center [307, 128] width 348 height 47
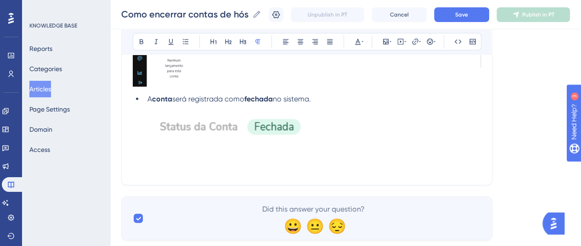
click at [147, 167] on p at bounding box center [307, 168] width 348 height 11
drag, startPoint x: 215, startPoint y: 165, endPoint x: 137, endPoint y: 138, distance: 82.7
click at [226, 41] on icon at bounding box center [228, 42] width 6 height 5
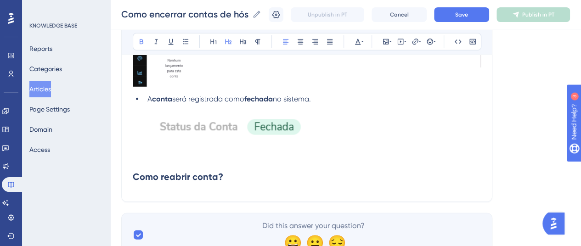
click at [240, 174] on h2 "Como reabrir conta?" at bounding box center [307, 177] width 348 height 28
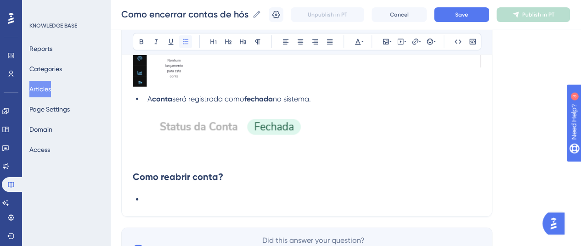
click at [191, 41] on button at bounding box center [185, 41] width 13 height 13
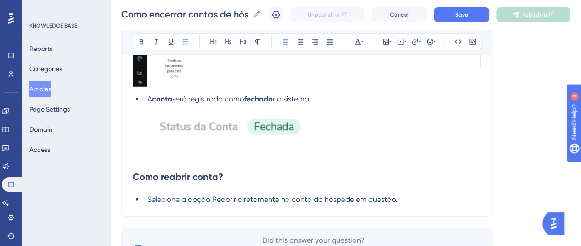
click at [225, 196] on span "Selecione a opção Reabrir diretamente na conta do hóspede em questão." at bounding box center [272, 199] width 250 height 9
click at [144, 41] on icon at bounding box center [141, 41] width 7 height 7
drag, startPoint x: 293, startPoint y: 200, endPoint x: 355, endPoint y: 196, distance: 62.1
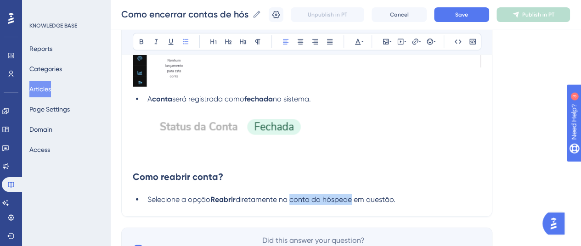
click at [355, 196] on span "diretamente na conta do hóspede em questão." at bounding box center [316, 199] width 160 height 9
click at [140, 41] on icon at bounding box center [142, 42] width 4 height 5
click at [409, 202] on li "Selecione a opção Reabrir diretamente na conta do hóspede em questão." at bounding box center [312, 199] width 337 height 11
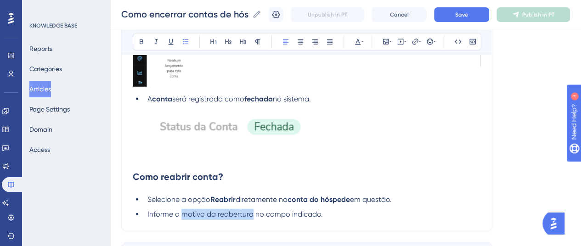
drag, startPoint x: 182, startPoint y: 215, endPoint x: 252, endPoint y: 213, distance: 69.4
click at [252, 213] on span "Informe o motivo da reabertura no campo indicado." at bounding box center [234, 214] width 175 height 9
click at [139, 39] on icon at bounding box center [141, 41] width 7 height 7
click at [330, 215] on li "Informe o motivo da reabertura no campo indicado." at bounding box center [312, 214] width 337 height 11
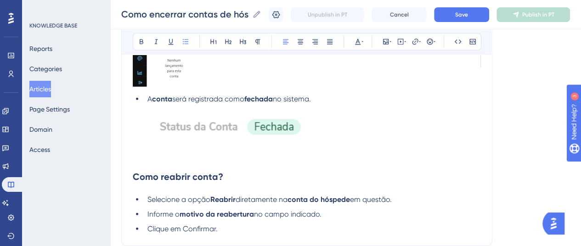
click at [205, 230] on span "Clique em Confirmar." at bounding box center [182, 229] width 70 height 9
click at [140, 40] on icon at bounding box center [142, 42] width 4 height 5
click at [226, 225] on li "Clique em Confirmar ." at bounding box center [312, 229] width 337 height 11
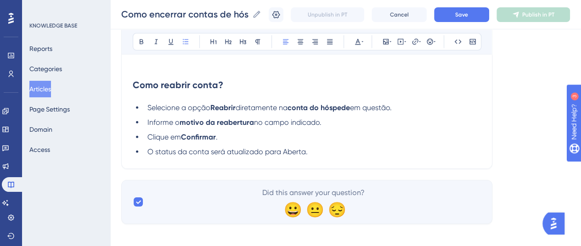
scroll to position [1363, 0]
drag, startPoint x: 156, startPoint y: 151, endPoint x: 207, endPoint y: 150, distance: 50.5
click at [207, 150] on span "O status da conta será atualizado para Aberta." at bounding box center [227, 151] width 160 height 9
click at [141, 44] on icon at bounding box center [142, 42] width 4 height 5
click at [297, 151] on span "será atualizado para Aberta." at bounding box center [255, 151] width 97 height 9
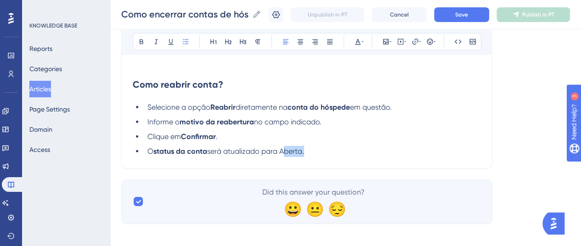
click at [297, 151] on span "será atualizado para Aberta." at bounding box center [255, 151] width 97 height 9
click at [143, 39] on icon at bounding box center [141, 41] width 7 height 7
click at [319, 150] on li "O status da conta será atualizado para Aberta ." at bounding box center [312, 151] width 337 height 11
click at [463, 11] on span "Save" at bounding box center [461, 14] width 13 height 7
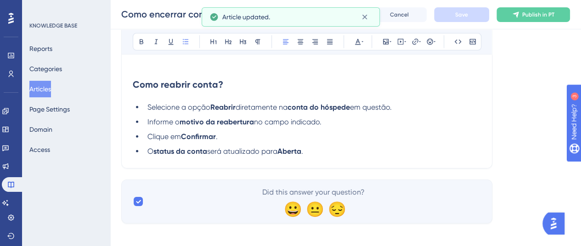
click at [336, 147] on li "O status da conta será atualizado para Aberta ." at bounding box center [312, 151] width 337 height 11
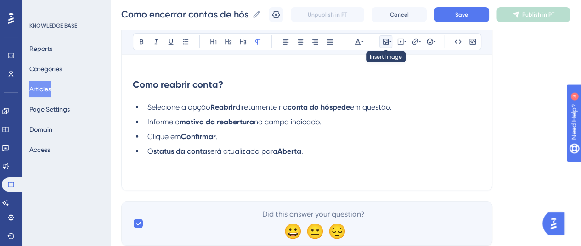
click at [389, 40] on icon at bounding box center [385, 41] width 7 height 7
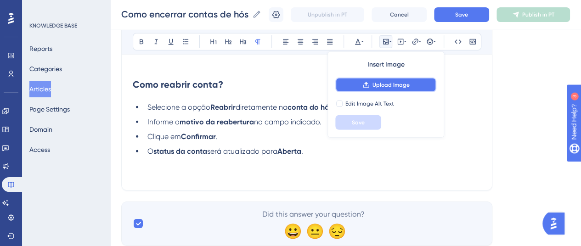
click at [386, 81] on span "Upload Image" at bounding box center [391, 84] width 37 height 7
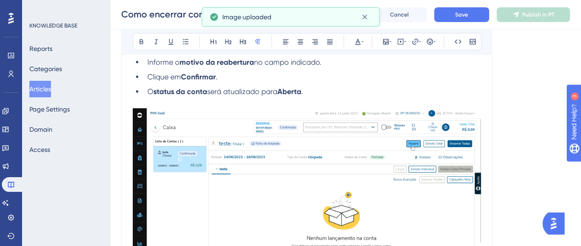
scroll to position [1409, 0]
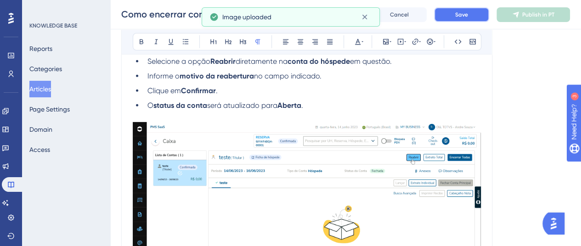
click at [454, 12] on button "Save" at bounding box center [461, 14] width 55 height 15
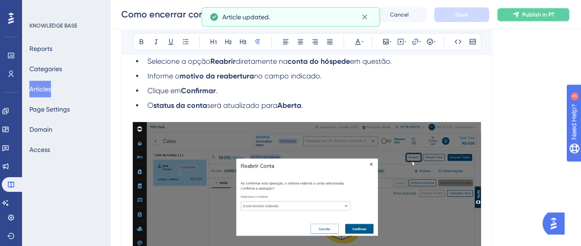
click at [520, 14] on icon at bounding box center [515, 14] width 7 height 7
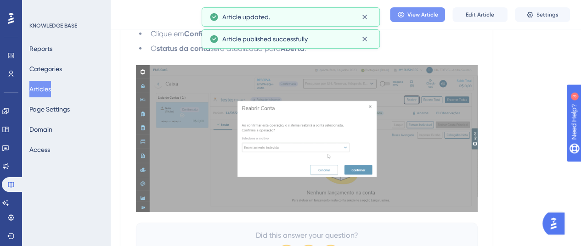
click at [418, 17] on span "View Article" at bounding box center [422, 14] width 31 height 7
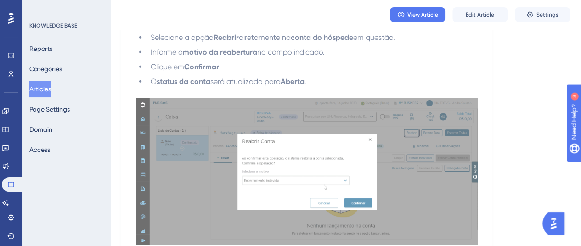
scroll to position [1363, 0]
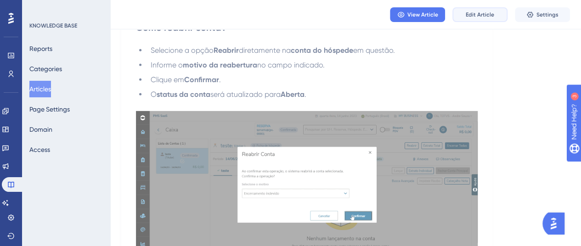
click at [470, 13] on span "Edit Article" at bounding box center [480, 14] width 28 height 7
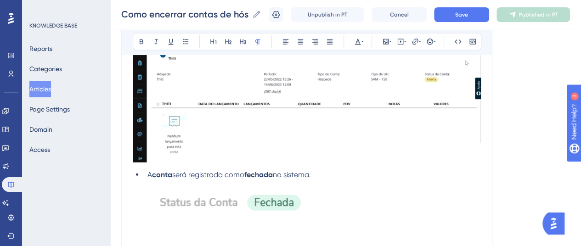
scroll to position [1167, 0]
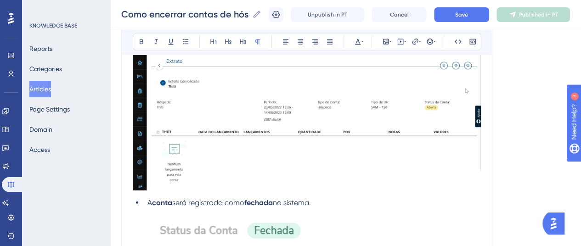
drag, startPoint x: 361, startPoint y: 136, endPoint x: 334, endPoint y: 122, distance: 30.0
click at [334, 122] on img at bounding box center [307, 115] width 348 height 149
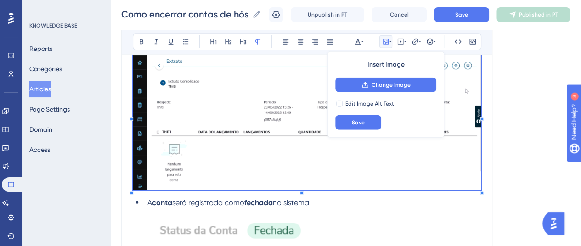
drag, startPoint x: 289, startPoint y: 152, endPoint x: 526, endPoint y: 142, distance: 237.2
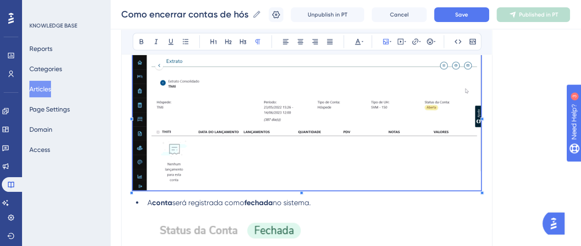
click at [83, 162] on div "KNOWLEDGE BASE Reports Categories Articles Page Settings Domain Access" at bounding box center [66, 123] width 88 height 246
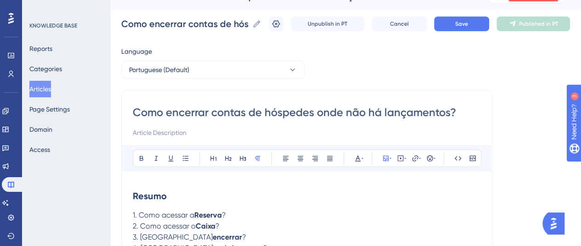
scroll to position [0, 0]
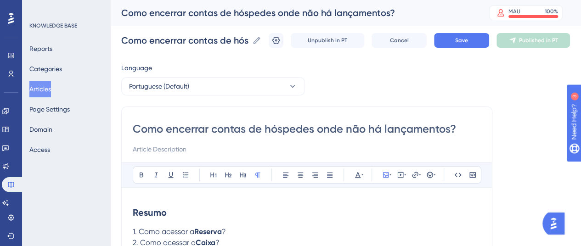
click at [49, 87] on button "Articles" at bounding box center [40, 89] width 22 height 17
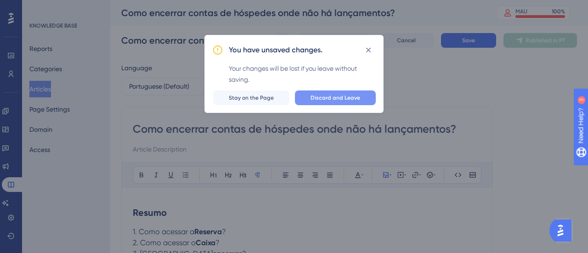
click at [327, 99] on span "Discard and Leave" at bounding box center [336, 97] width 50 height 7
